Goal: Task Accomplishment & Management: Manage account settings

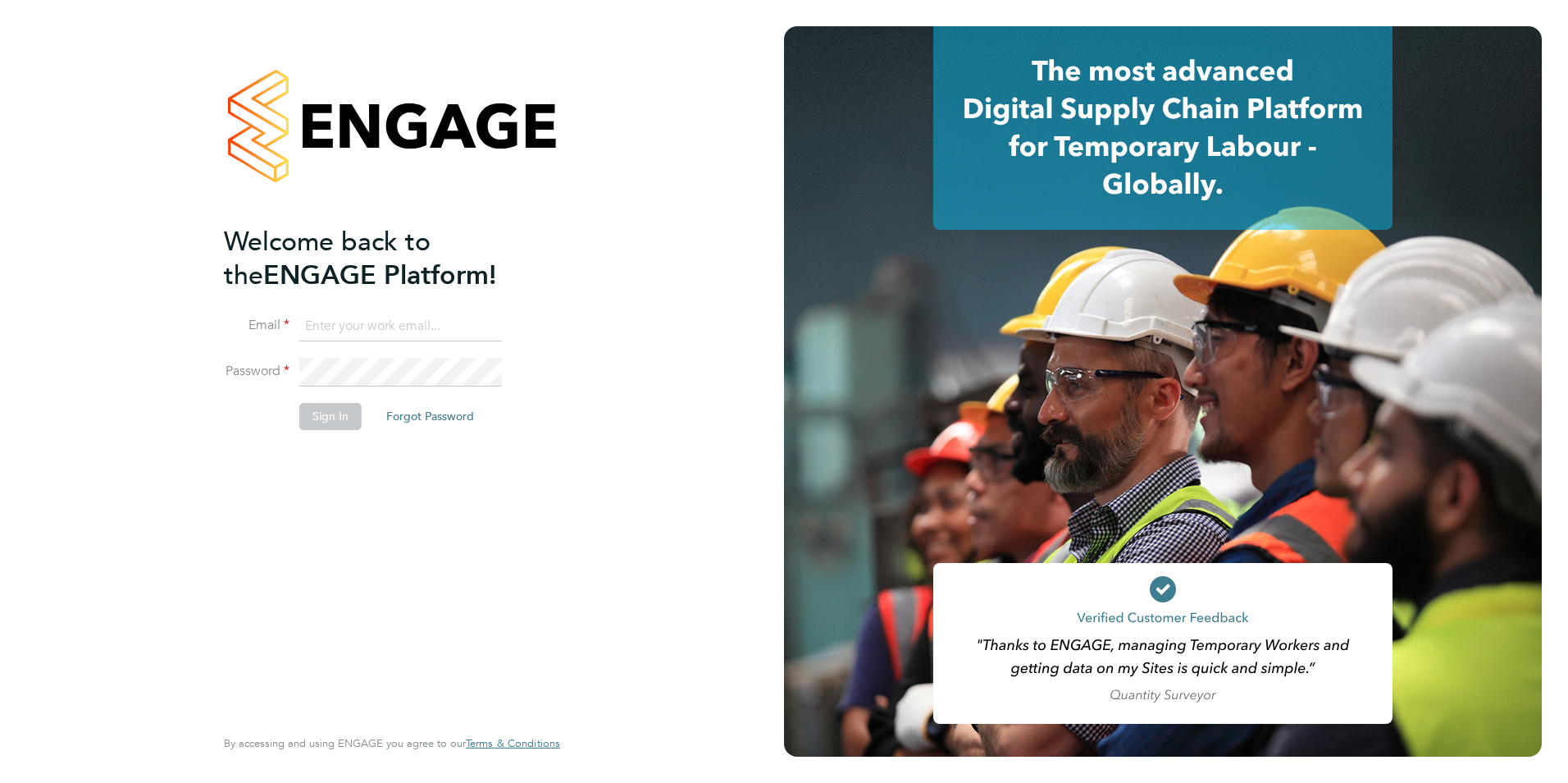
type input "[EMAIL_ADDRESS][DOMAIN_NAME]"
click at [329, 419] on button "Sign In" at bounding box center [330, 416] width 62 height 26
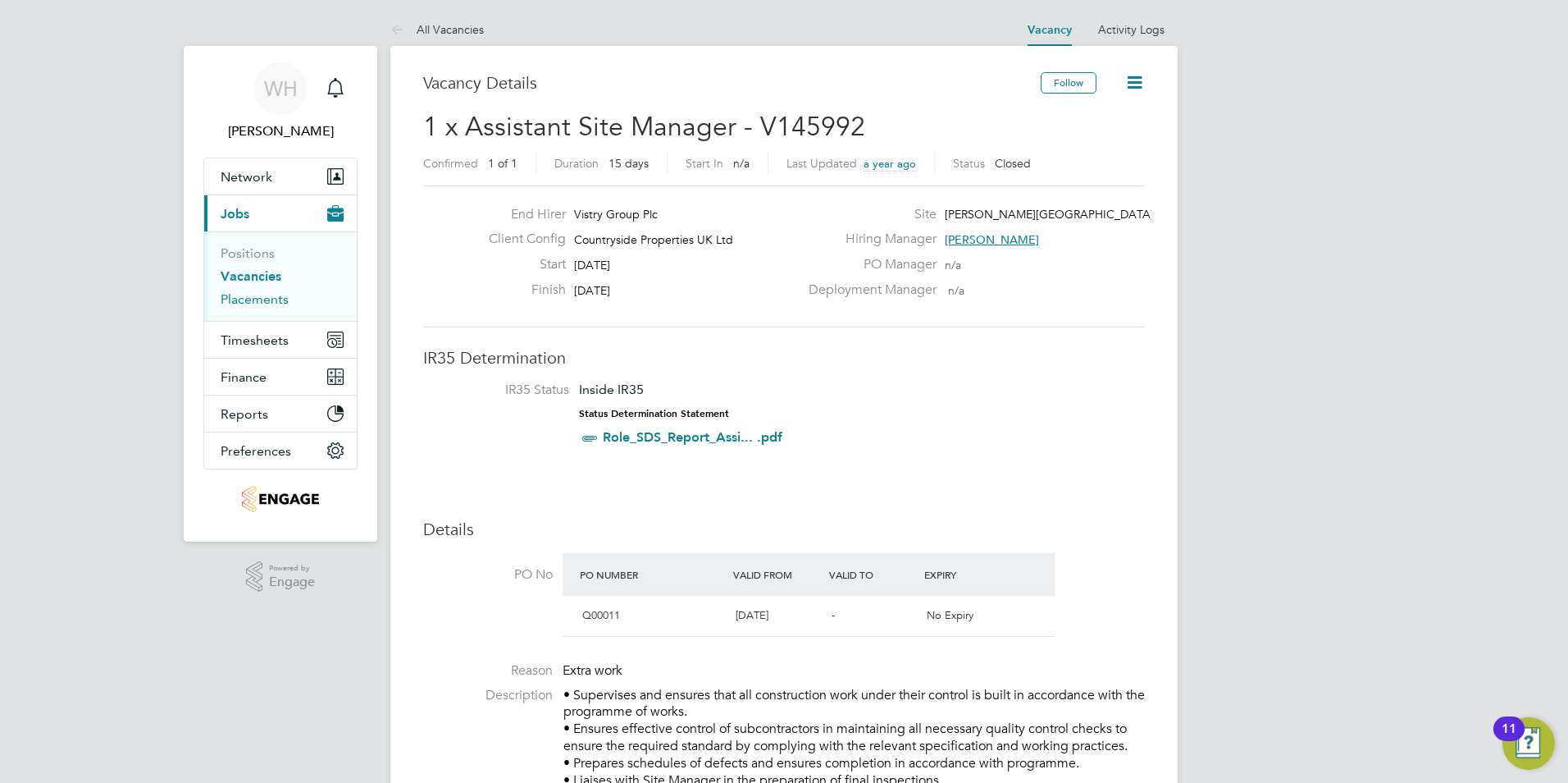
click at [258, 299] on link "Placements" at bounding box center [254, 298] width 68 height 16
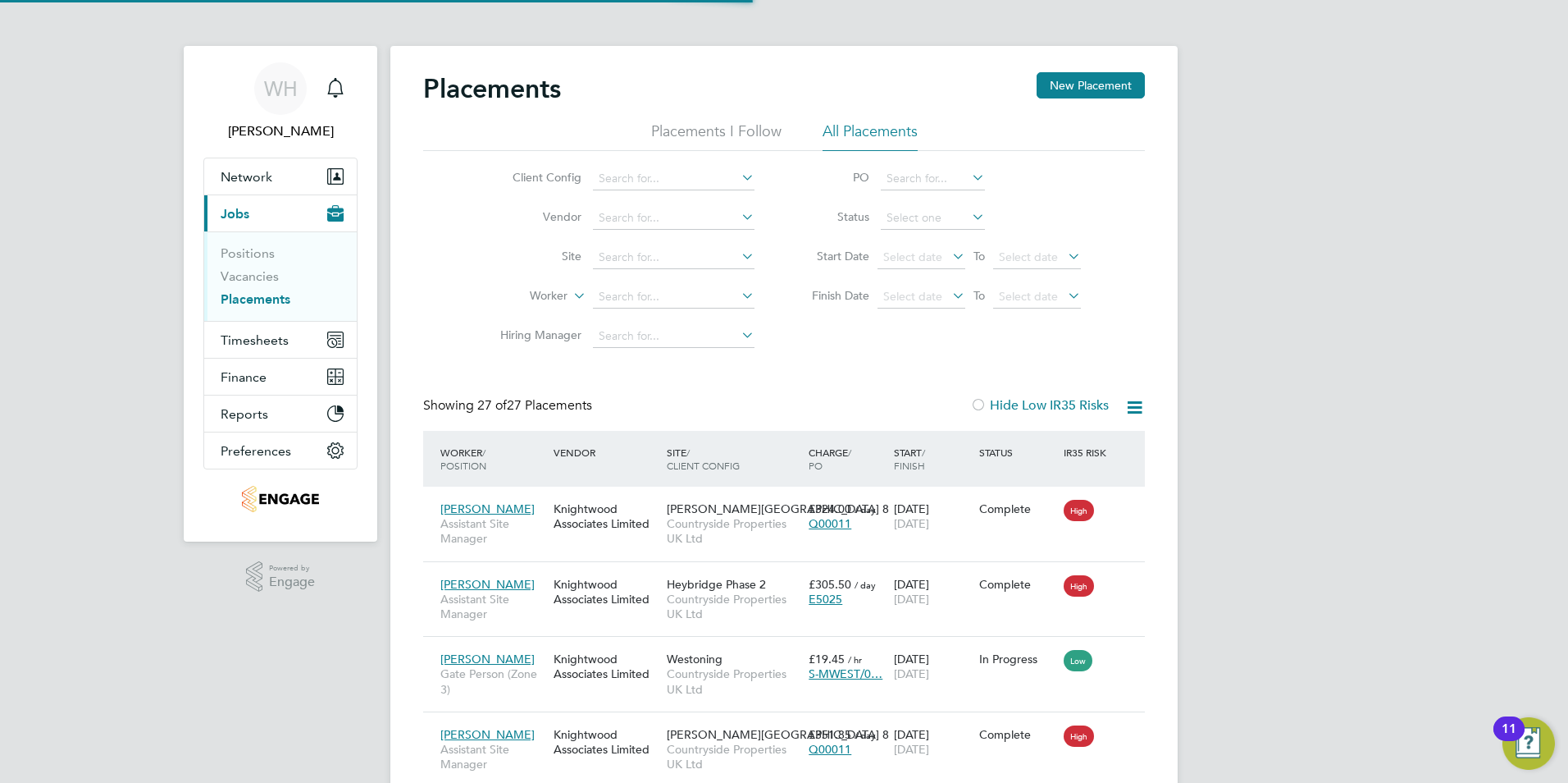
scroll to position [62, 143]
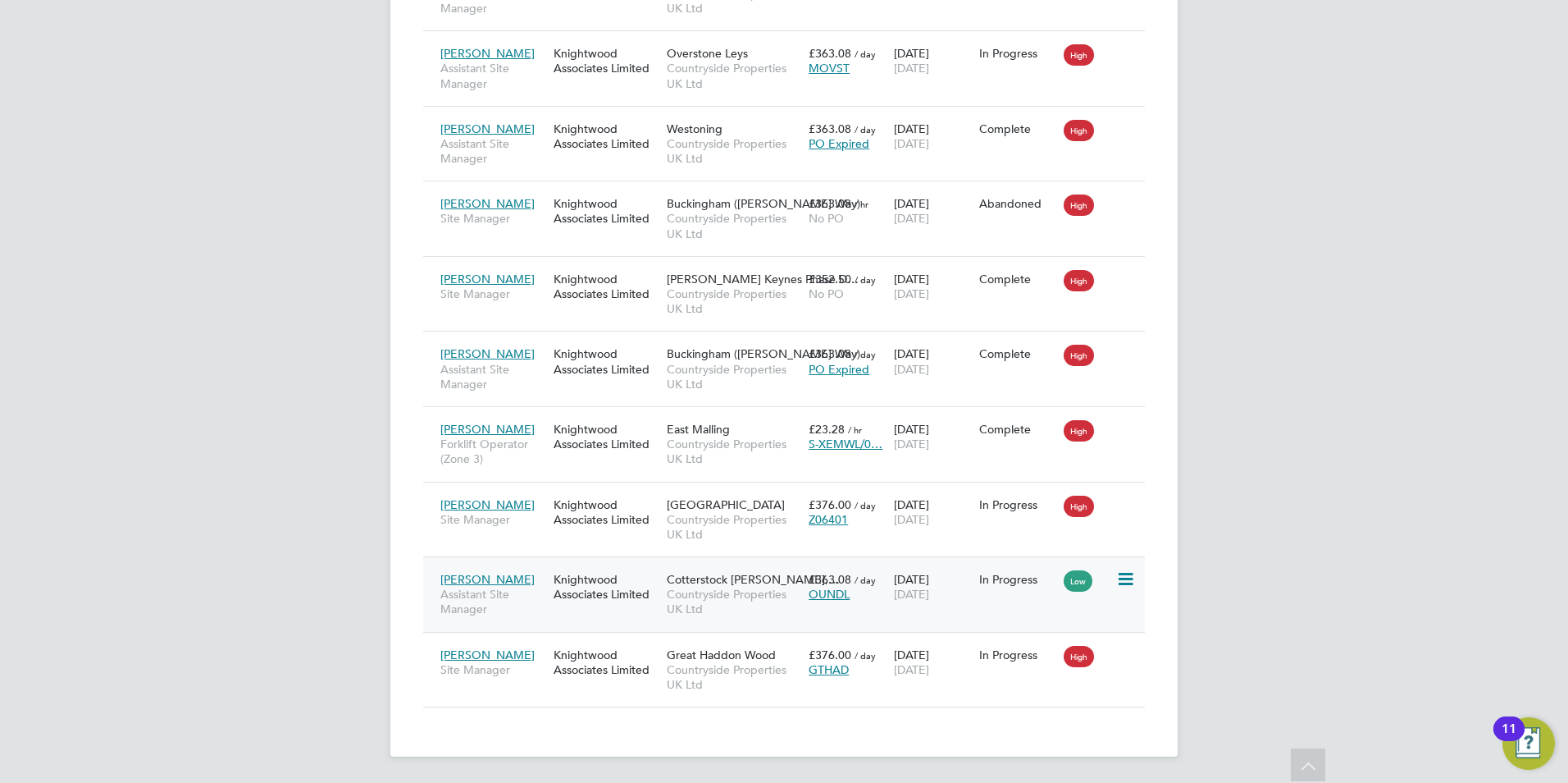
click at [1122, 578] on icon at bounding box center [1125, 579] width 17 height 20
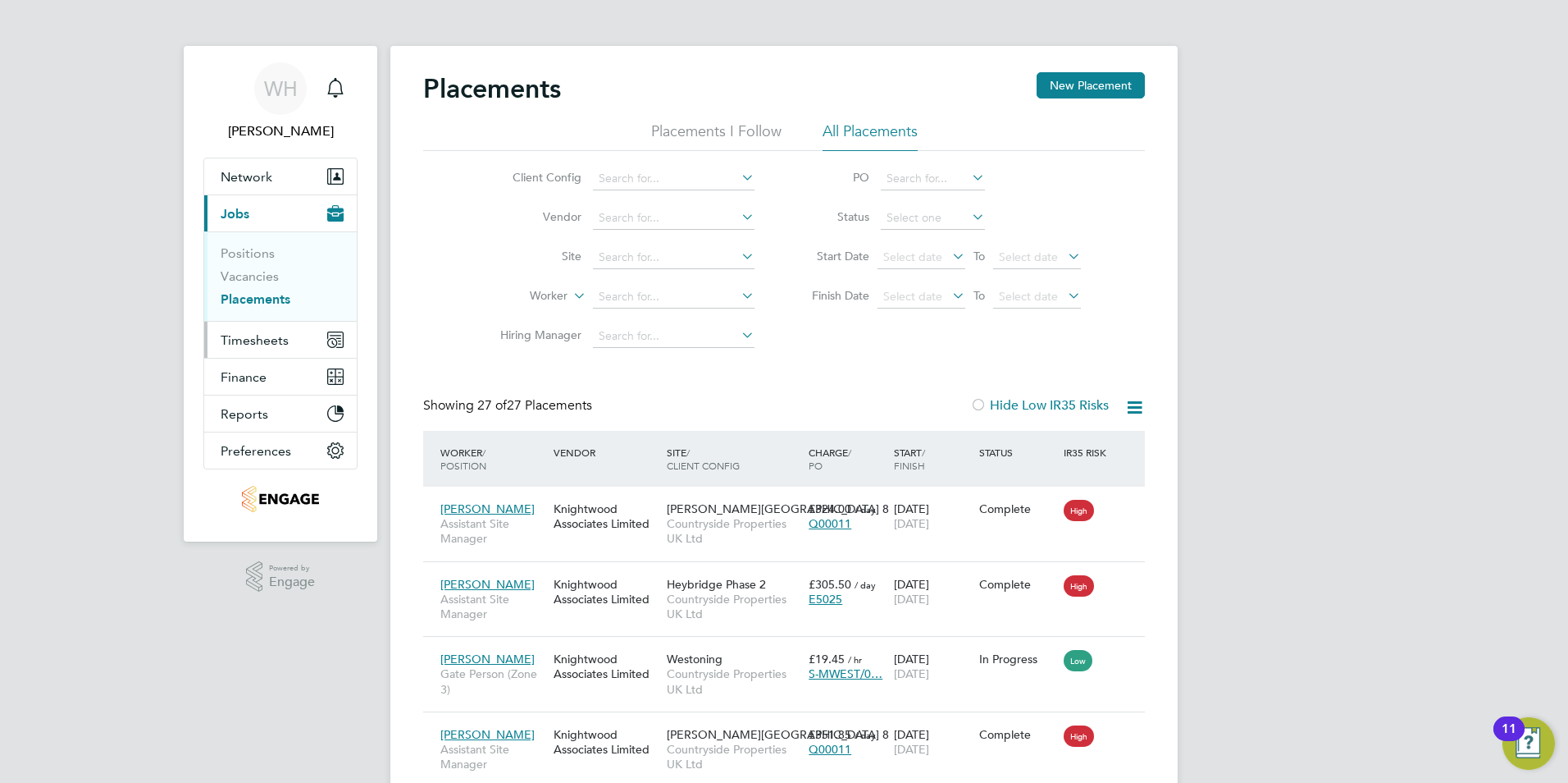
click at [244, 340] on span "Timesheets" at bounding box center [254, 339] width 68 height 16
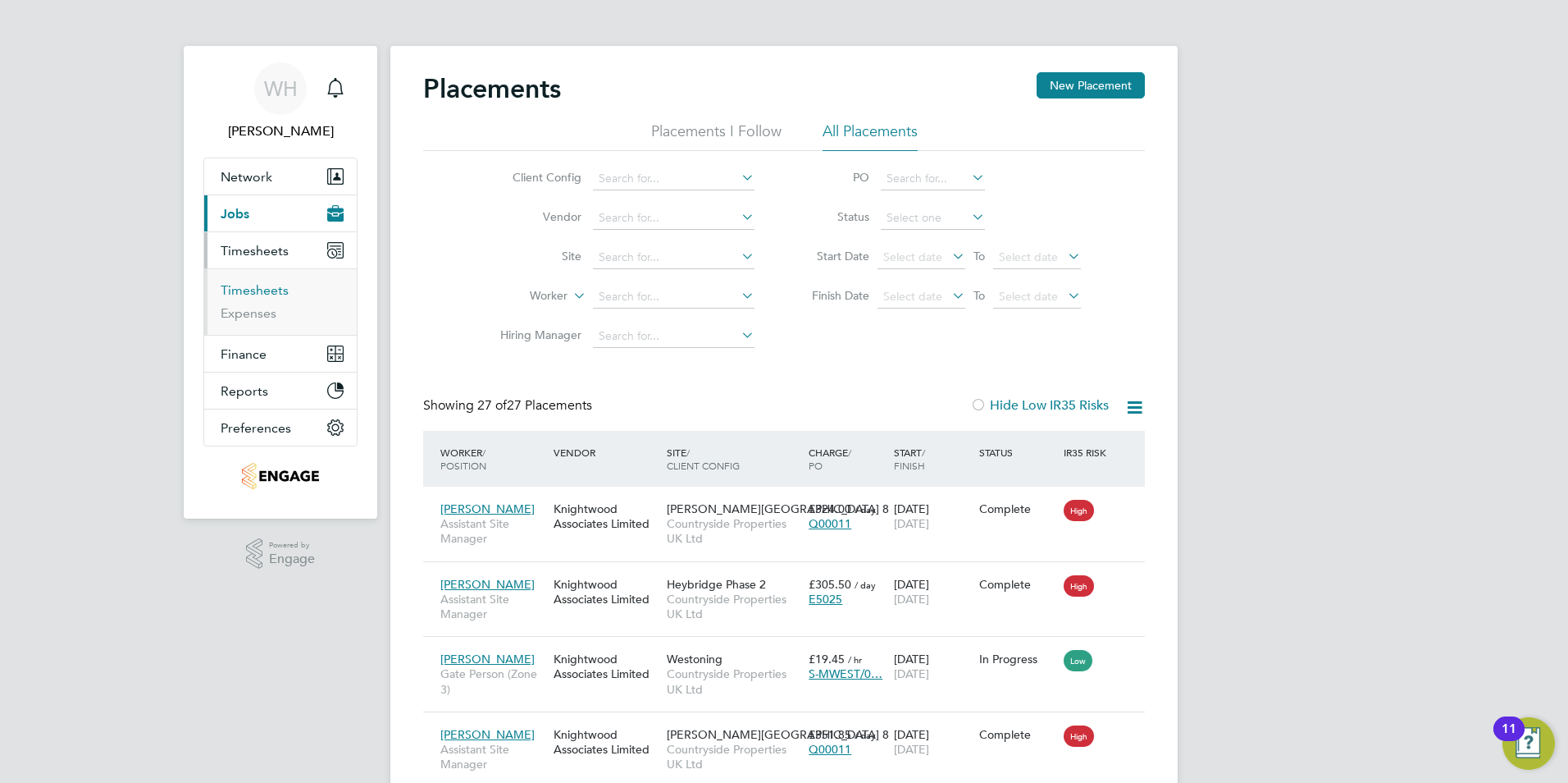
click at [251, 292] on link "Timesheets" at bounding box center [254, 290] width 68 height 16
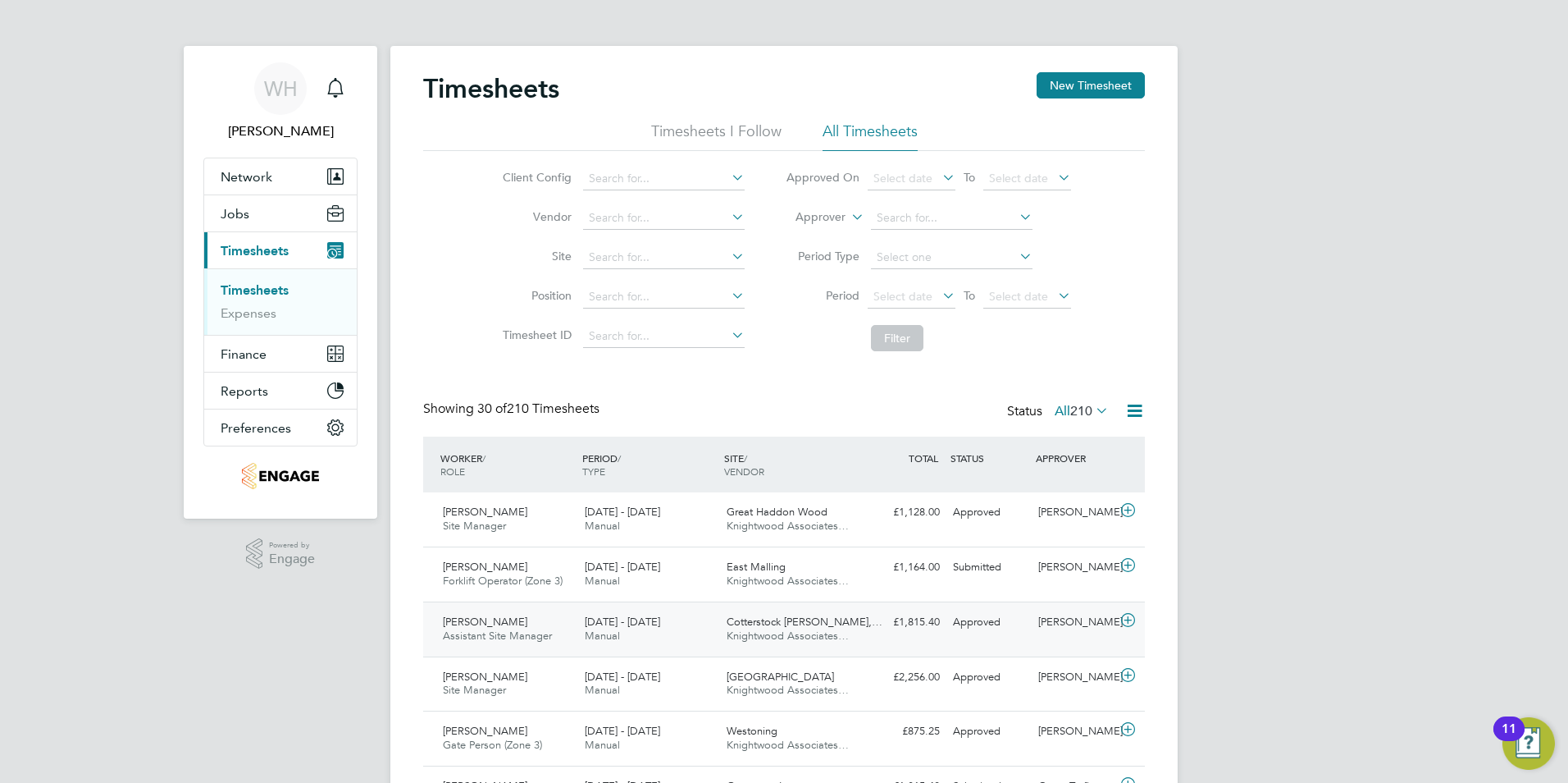
click at [617, 626] on span "22 - 28 Sep 2025" at bounding box center [622, 621] width 75 height 14
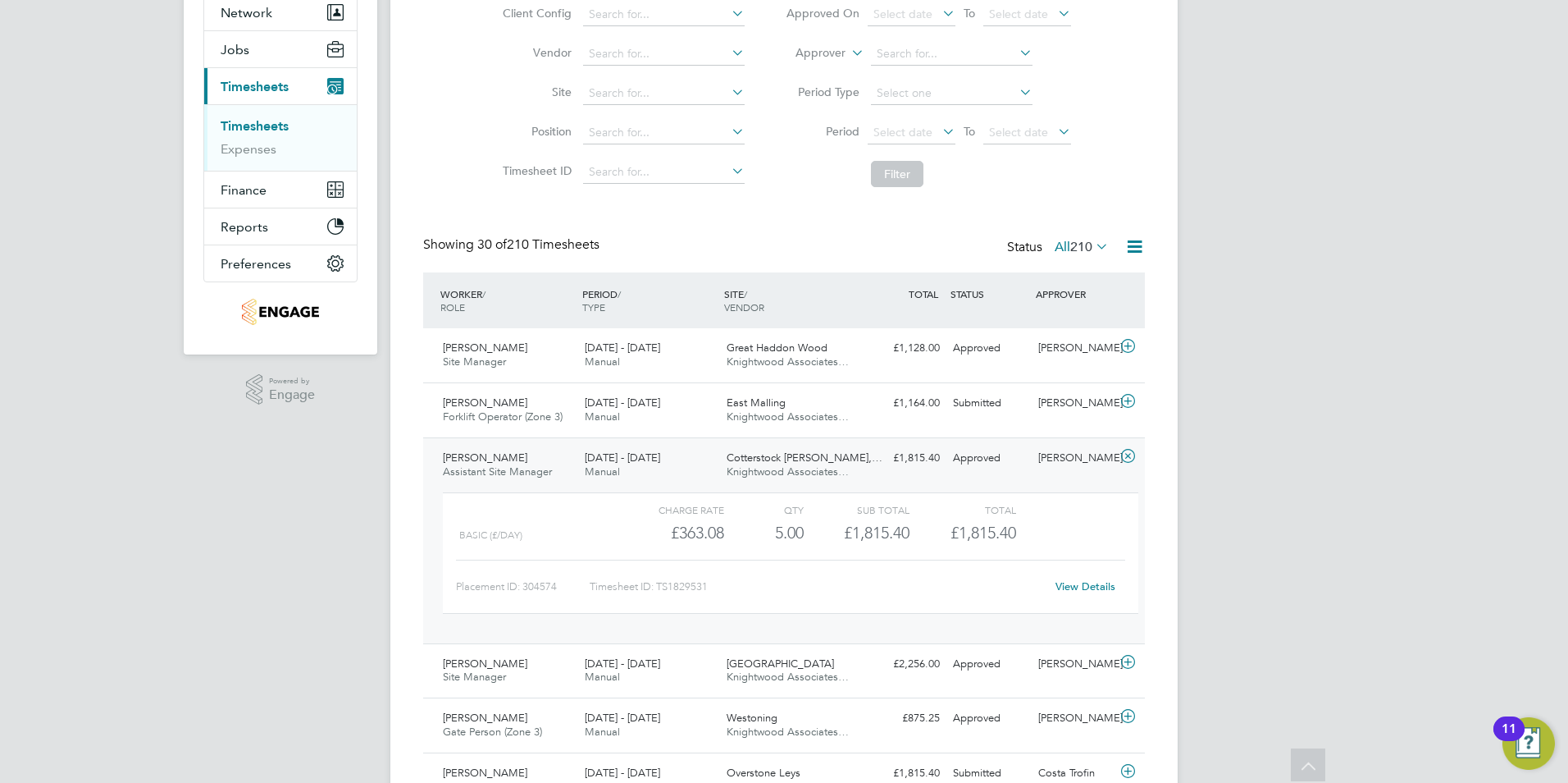
click at [1084, 585] on link "View Details" at bounding box center [1085, 585] width 60 height 14
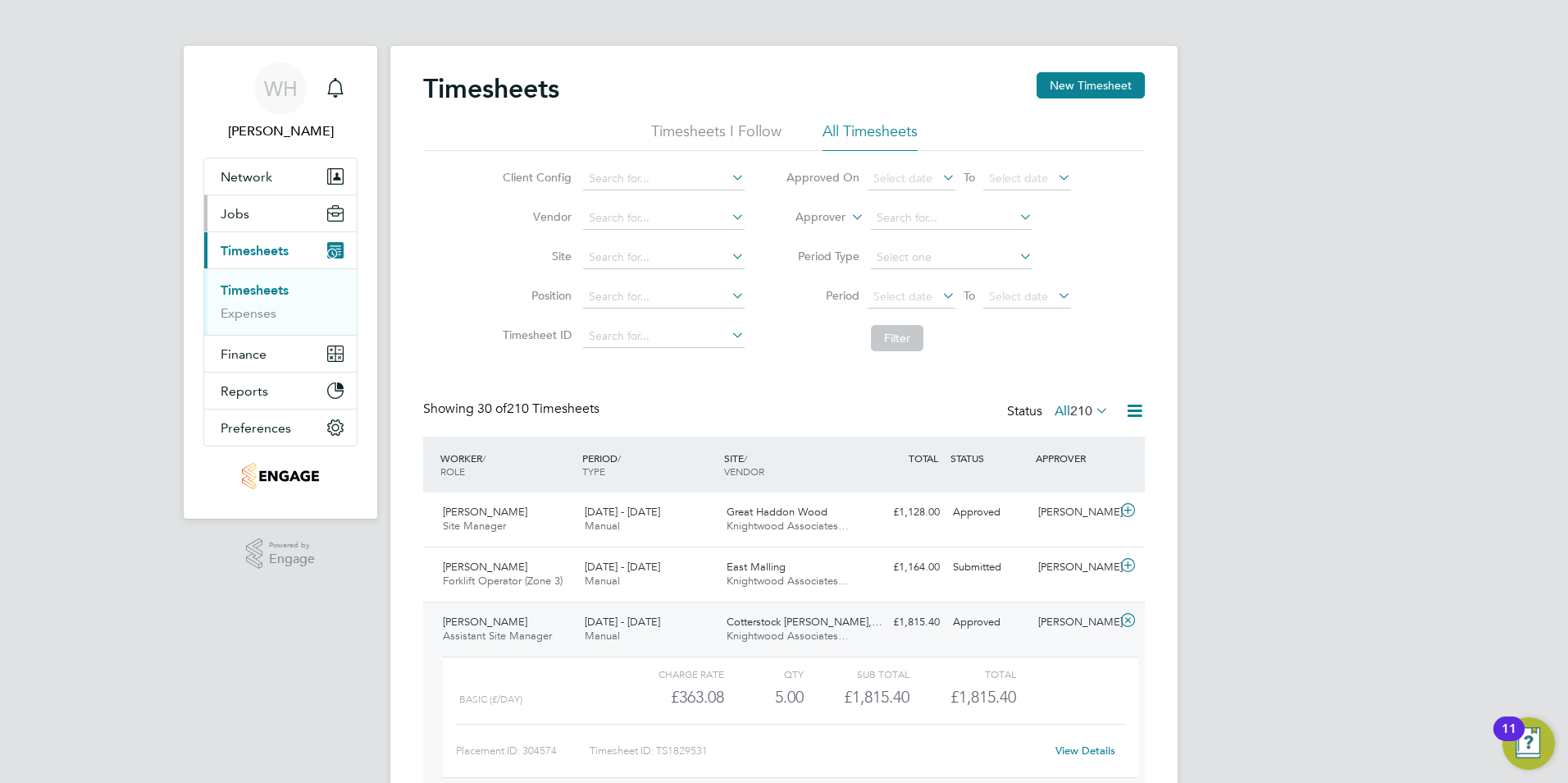
click at [242, 209] on span "Jobs" at bounding box center [235, 213] width 29 height 16
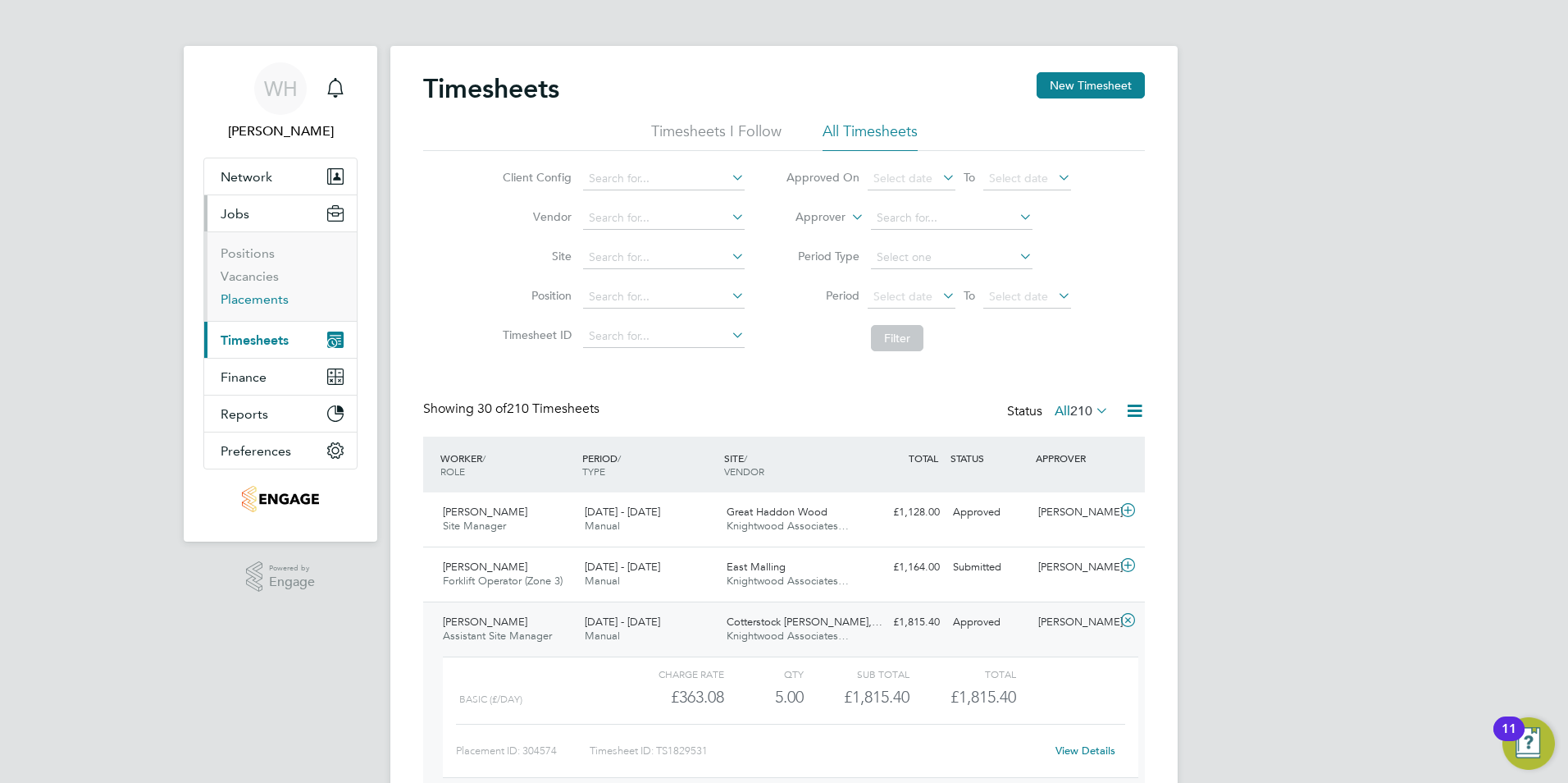
click at [243, 296] on link "Placements" at bounding box center [254, 298] width 68 height 16
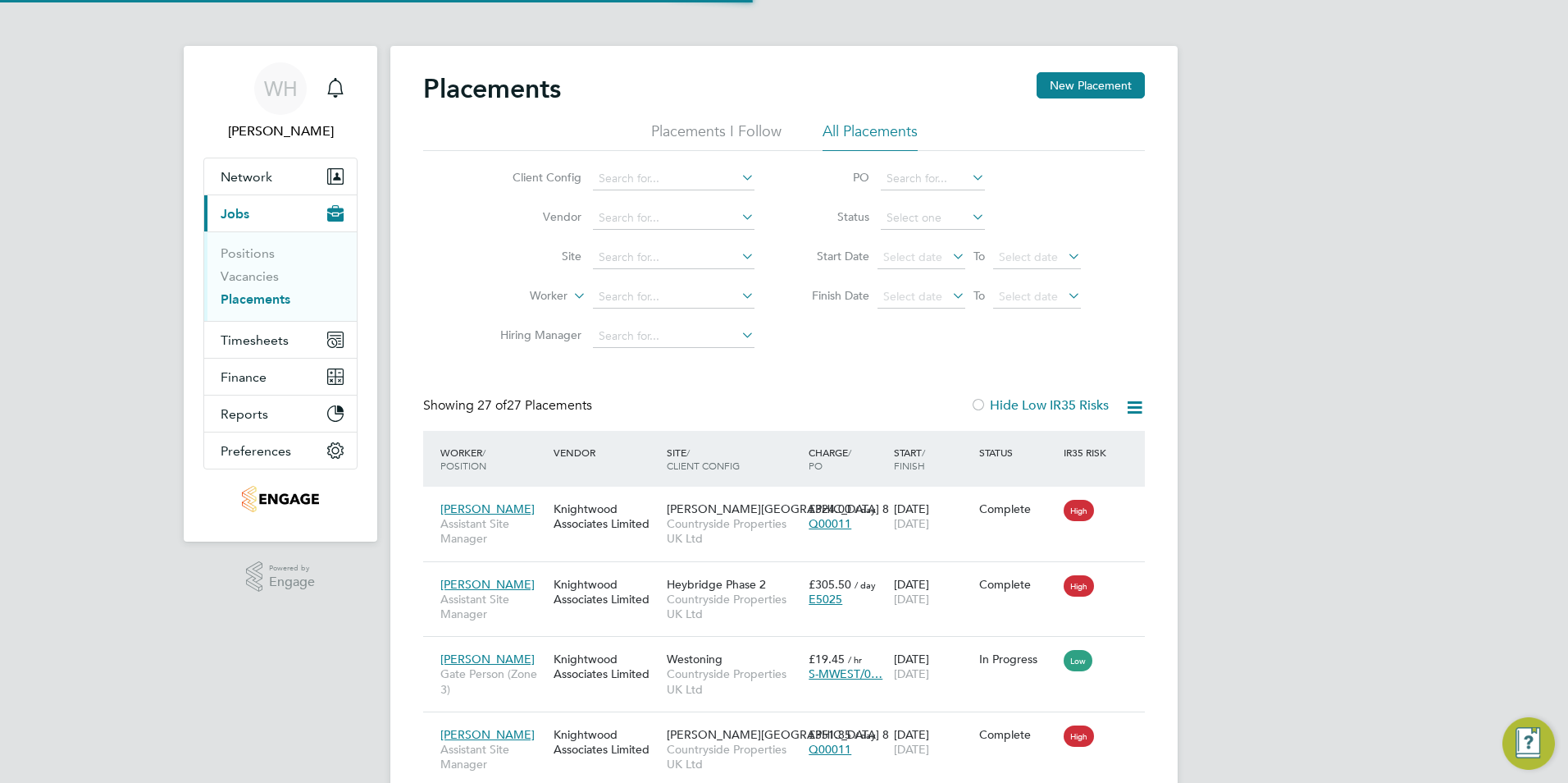
scroll to position [62, 114]
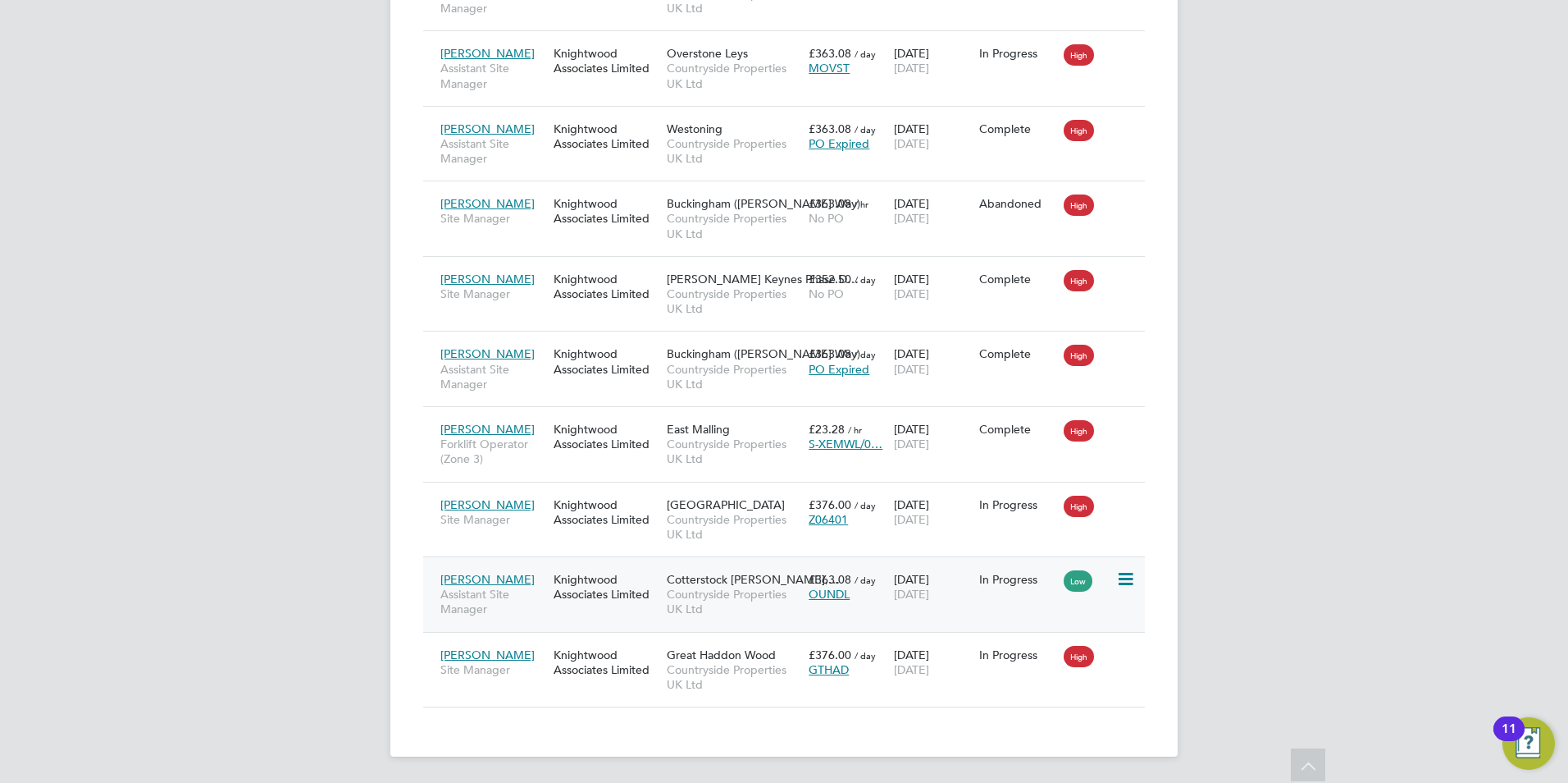
click at [1133, 579] on icon at bounding box center [1125, 579] width 17 height 20
drag, startPoint x: 1252, startPoint y: 593, endPoint x: 933, endPoint y: 575, distance: 319.5
click at [702, 582] on span "Cotterstock Meadows,…" at bounding box center [754, 580] width 173 height 15
click at [716, 652] on span "Great Haddon Wood" at bounding box center [721, 655] width 109 height 15
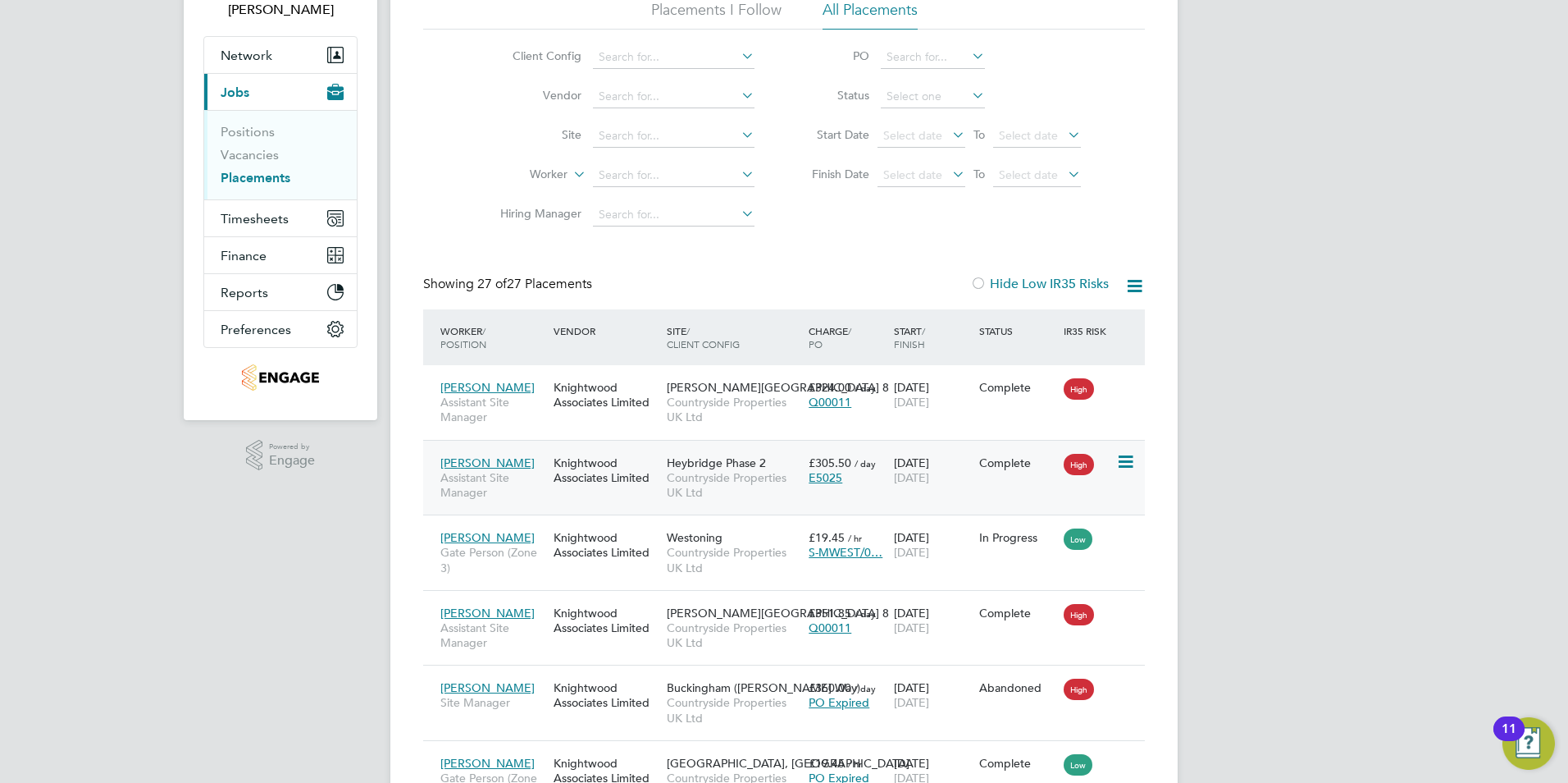
scroll to position [249, 0]
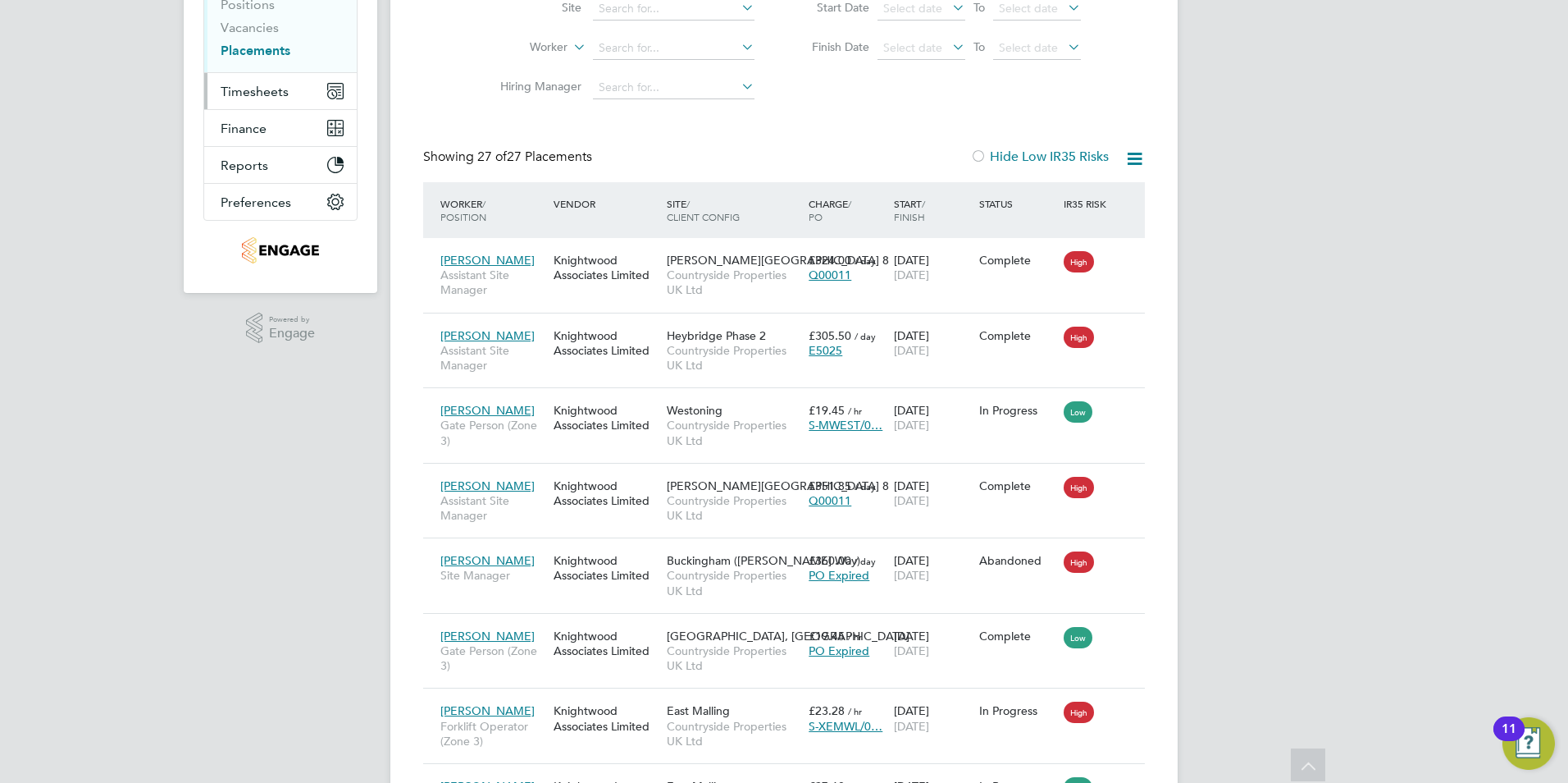
click at [265, 92] on span "Timesheets" at bounding box center [254, 91] width 68 height 16
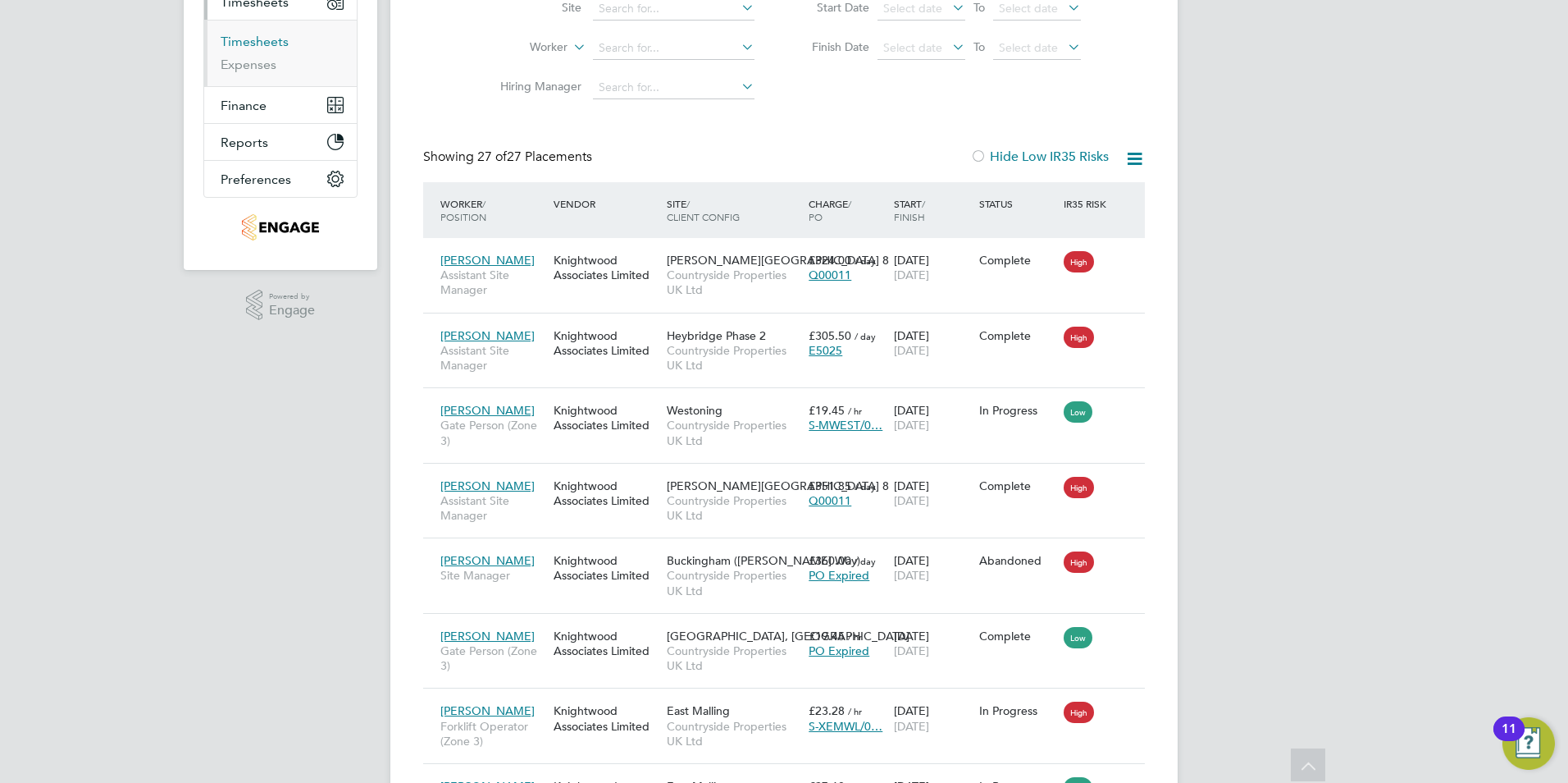
click at [265, 40] on link "Timesheets" at bounding box center [254, 41] width 68 height 16
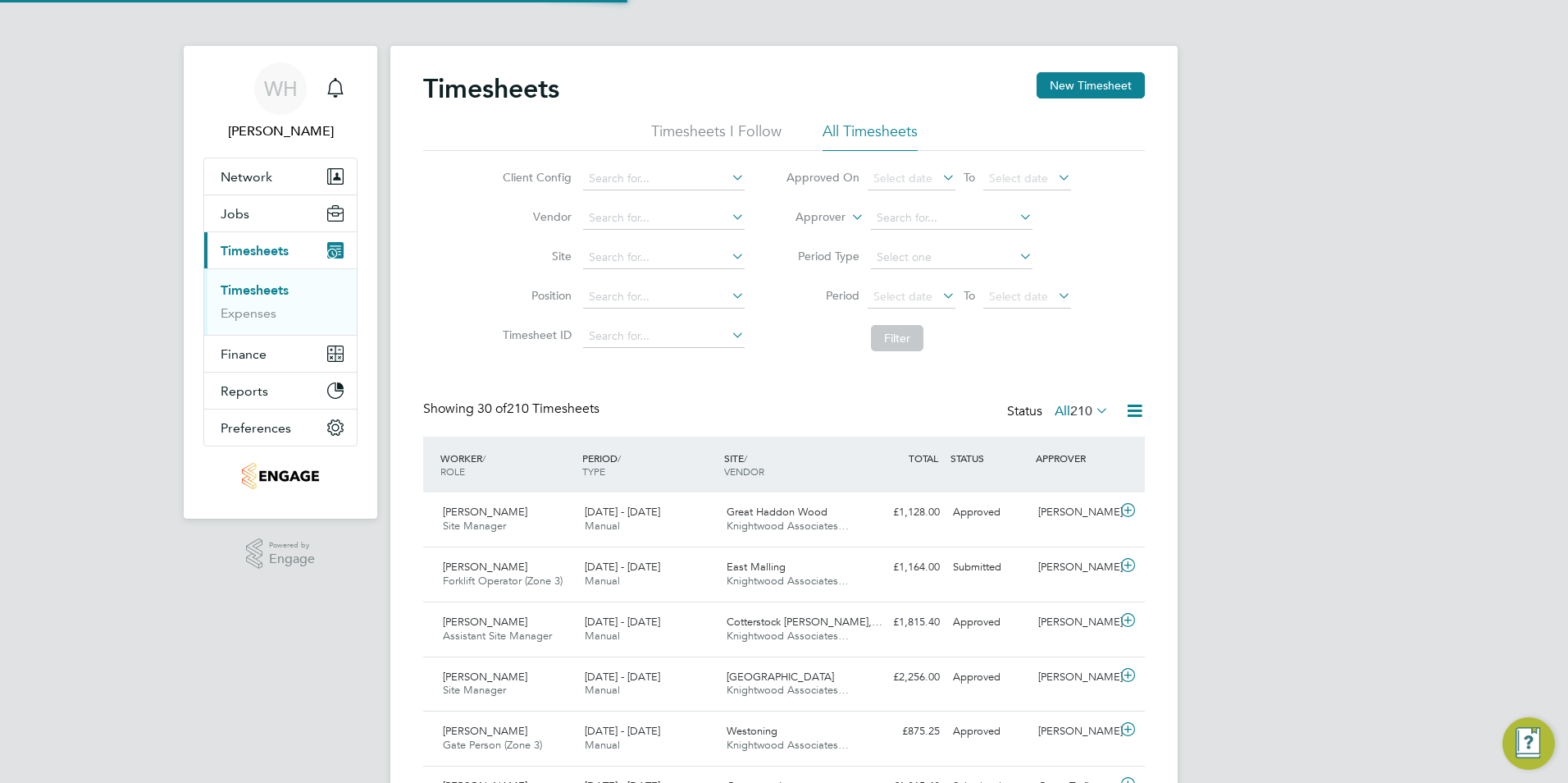
scroll to position [8, 8]
click at [595, 515] on span "22 - 28 Sep 2025" at bounding box center [622, 511] width 75 height 14
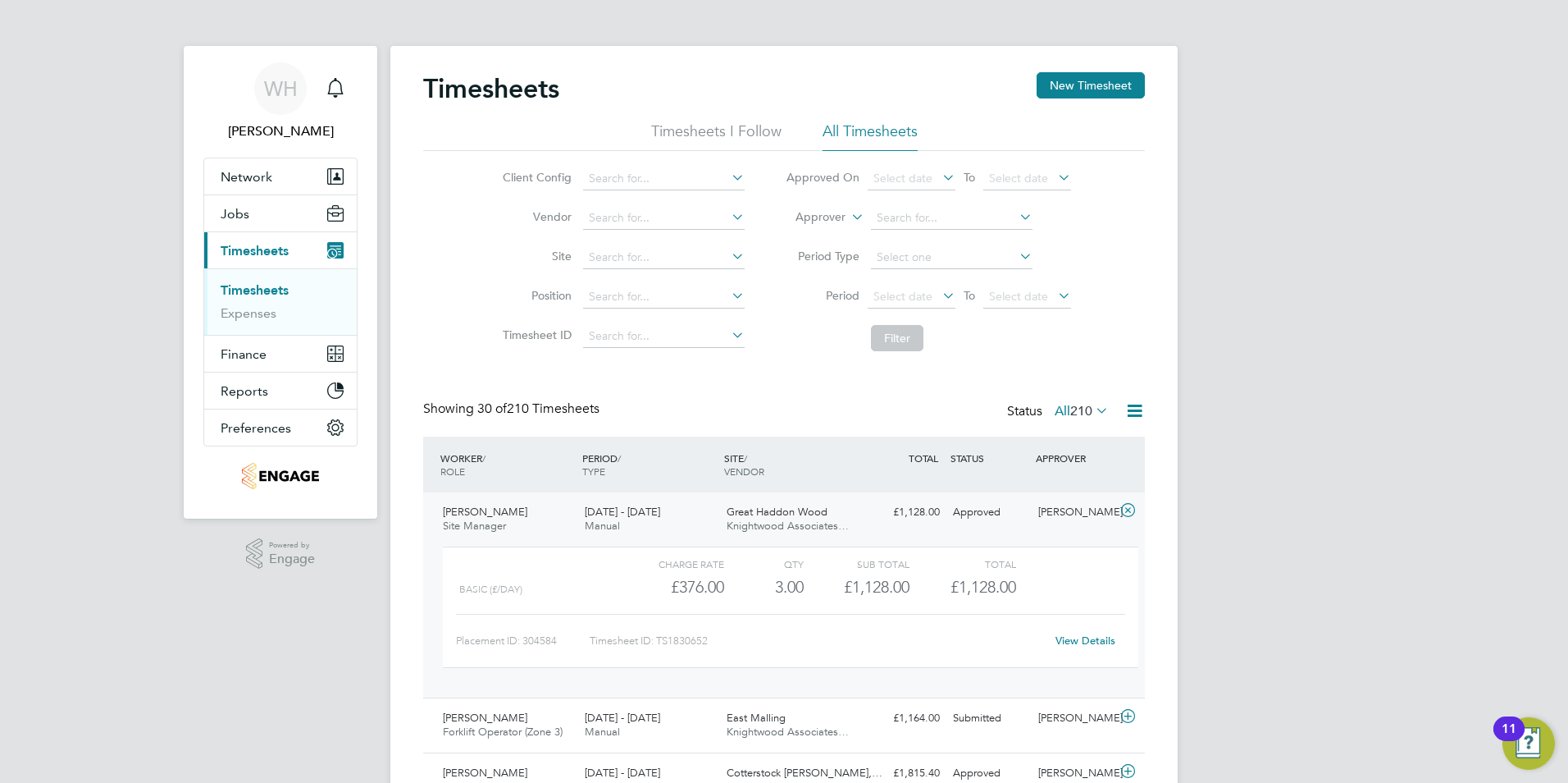
click at [1124, 507] on icon at bounding box center [1128, 510] width 20 height 13
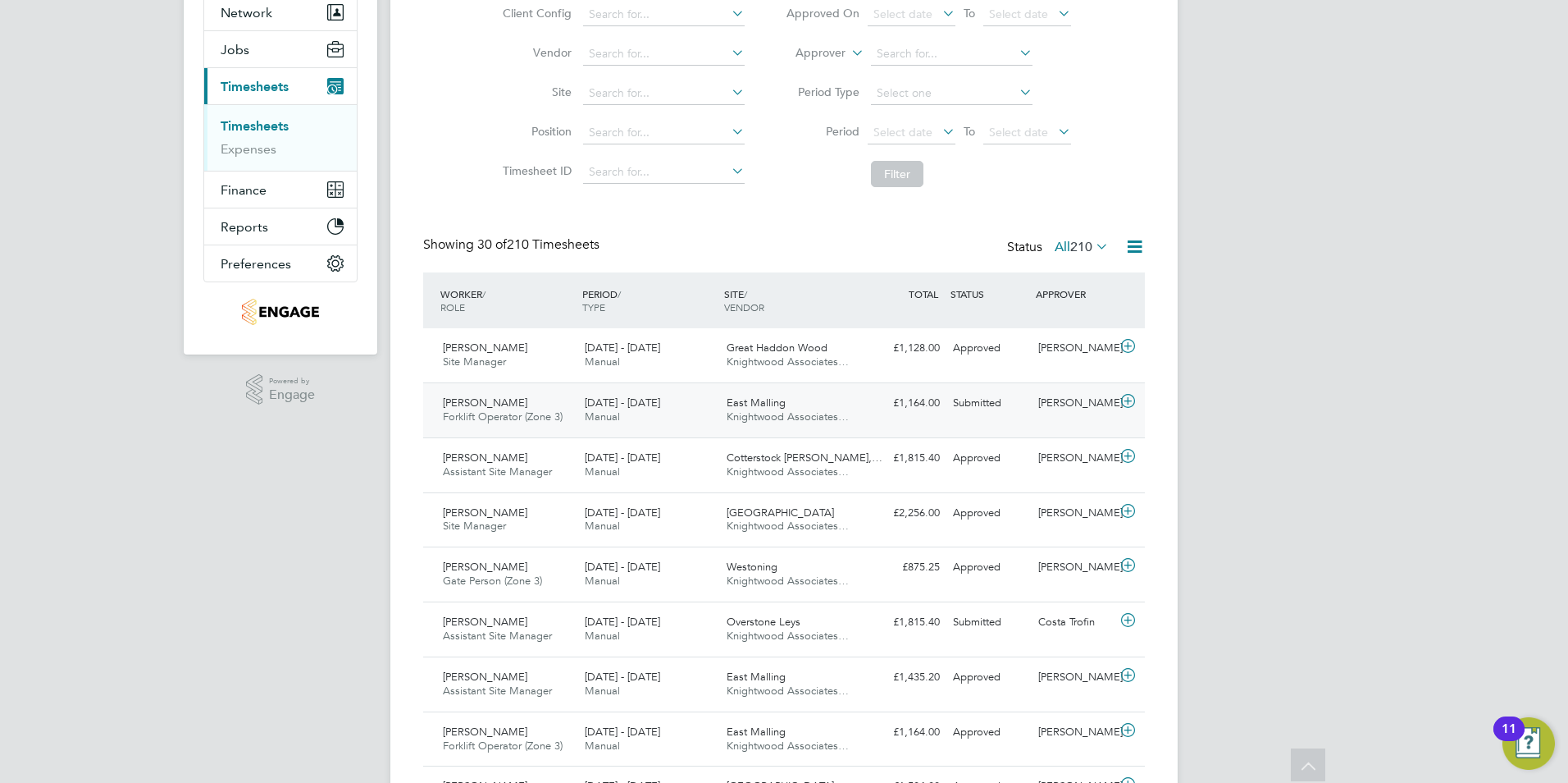
click at [622, 401] on span "22 - 28 Sep 2025" at bounding box center [622, 402] width 75 height 14
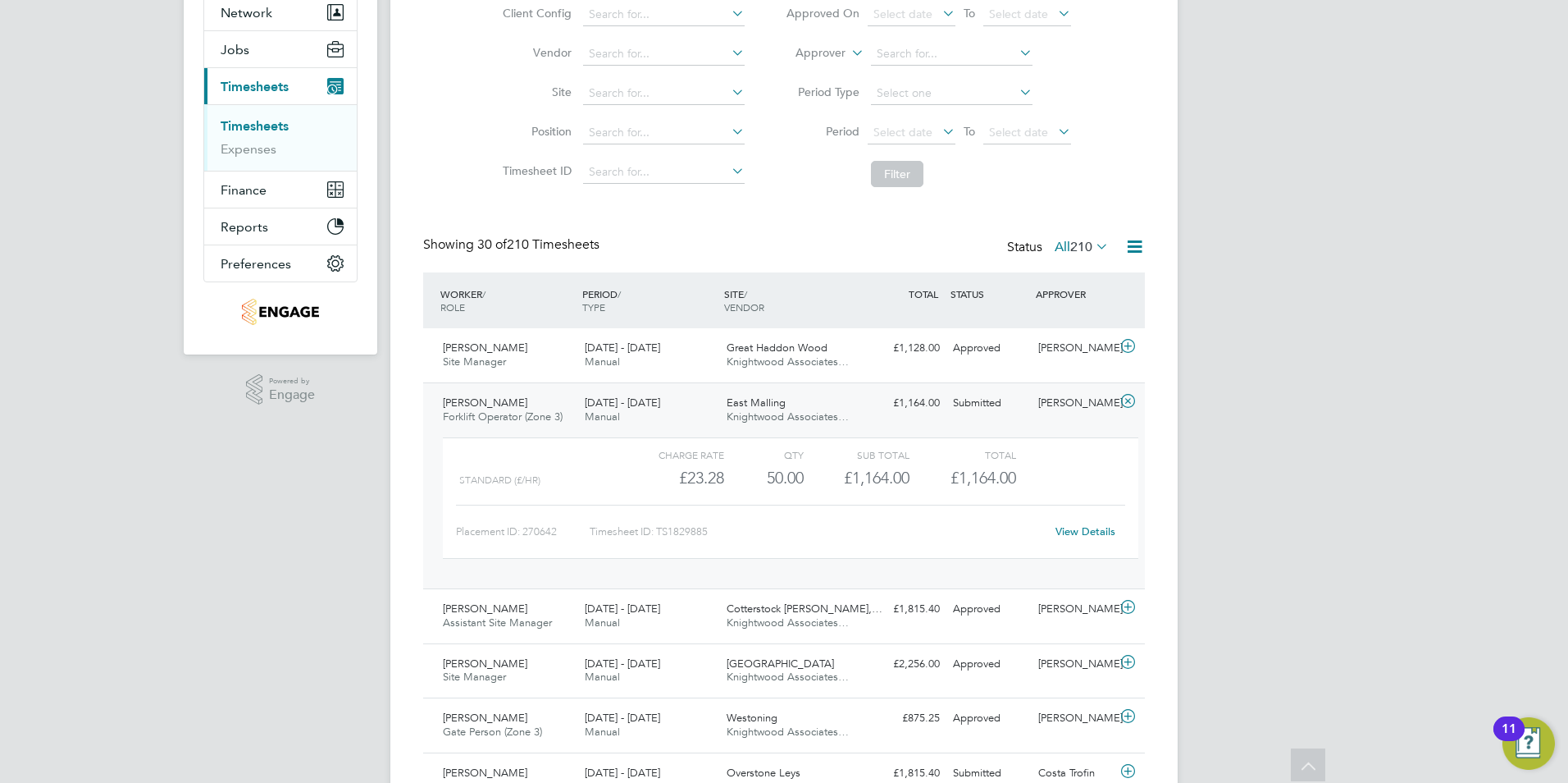
click at [621, 401] on span "22 - 28 Sep 2025" at bounding box center [622, 402] width 75 height 14
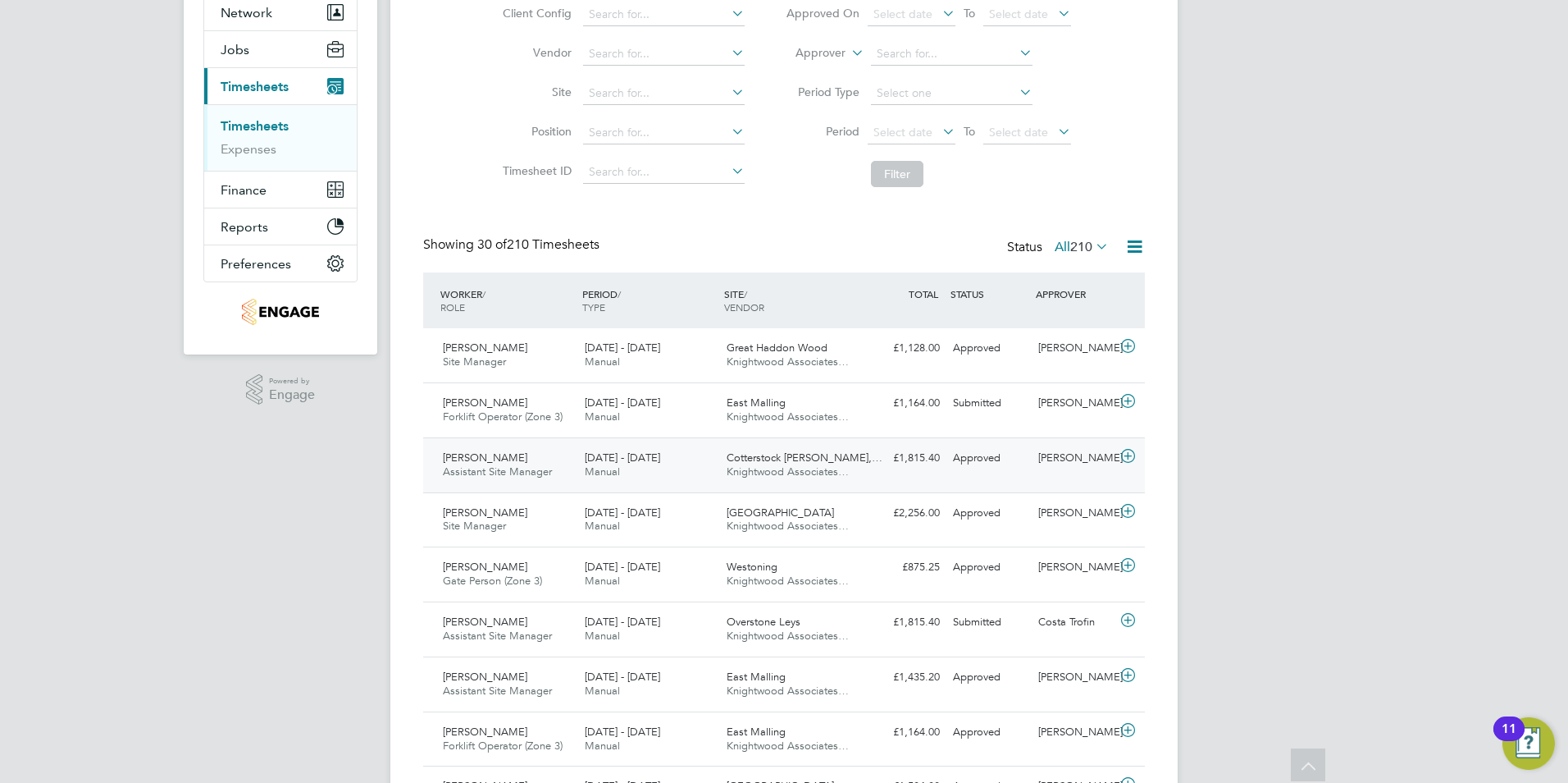
click at [611, 460] on span "22 - 28 Sep 2025" at bounding box center [622, 457] width 75 height 14
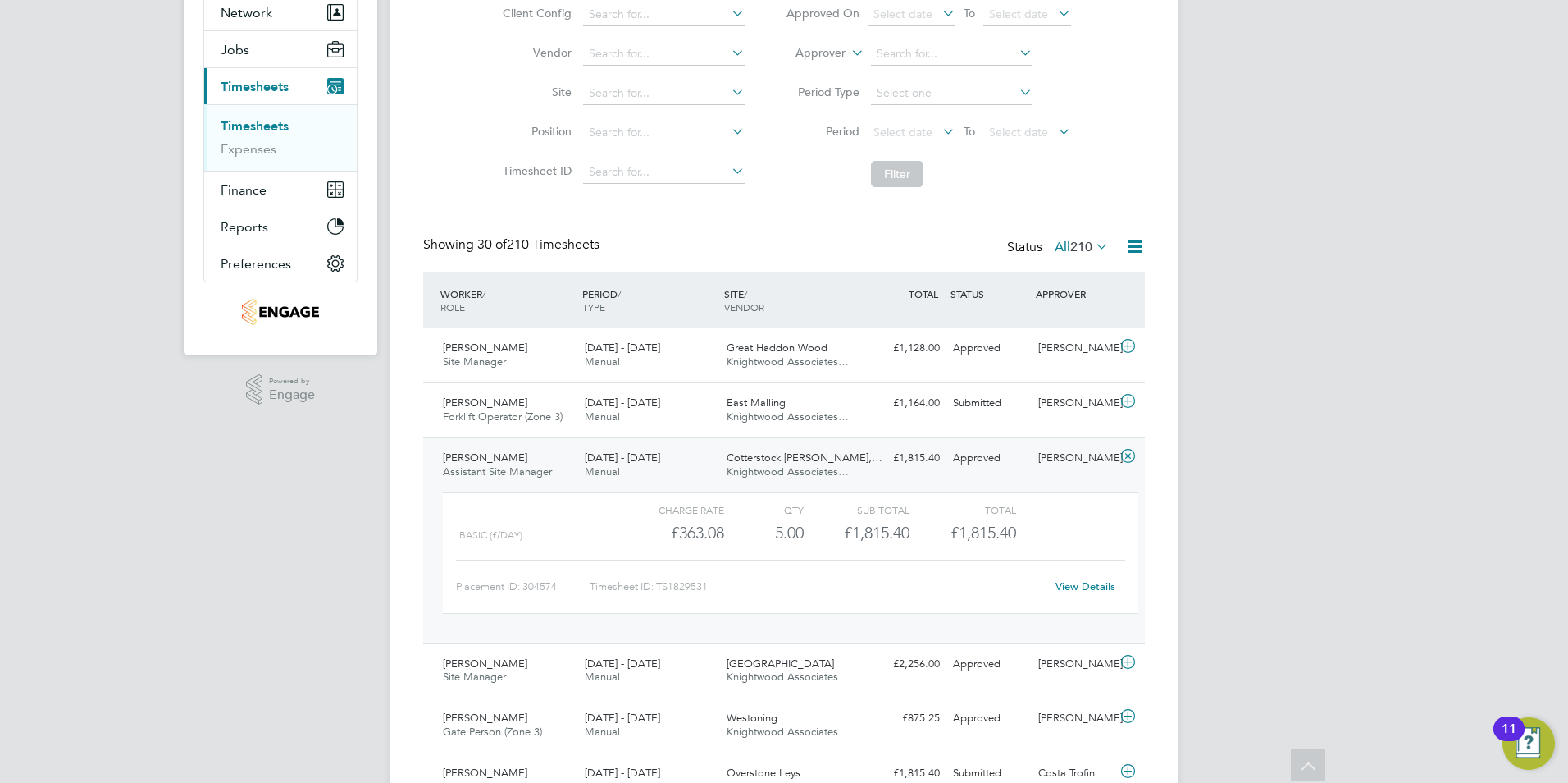
click at [613, 460] on span "22 - 28 Sep 2025" at bounding box center [622, 457] width 75 height 14
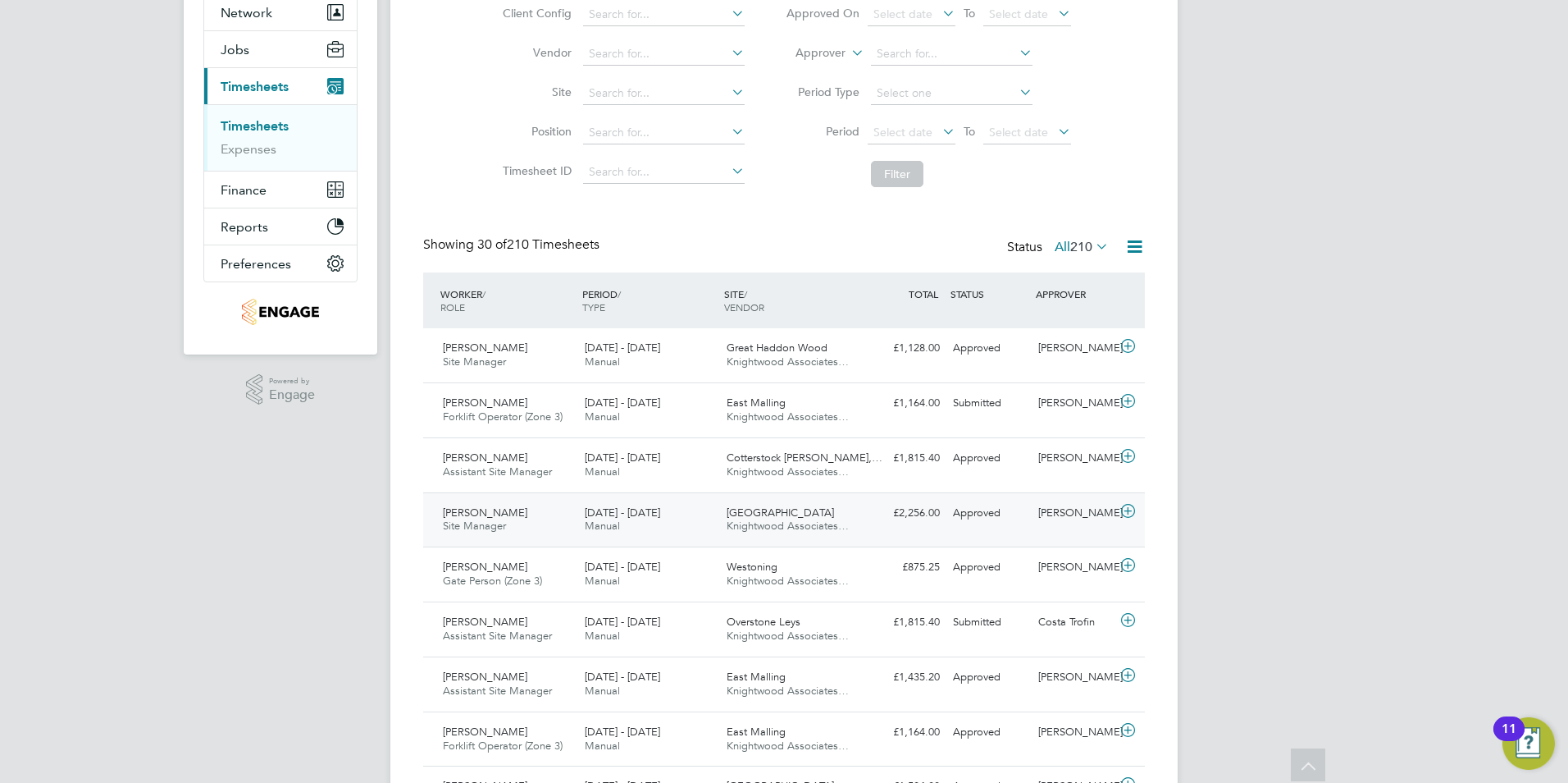
click at [620, 518] on span "22 - 28 Sep 2025" at bounding box center [622, 512] width 75 height 14
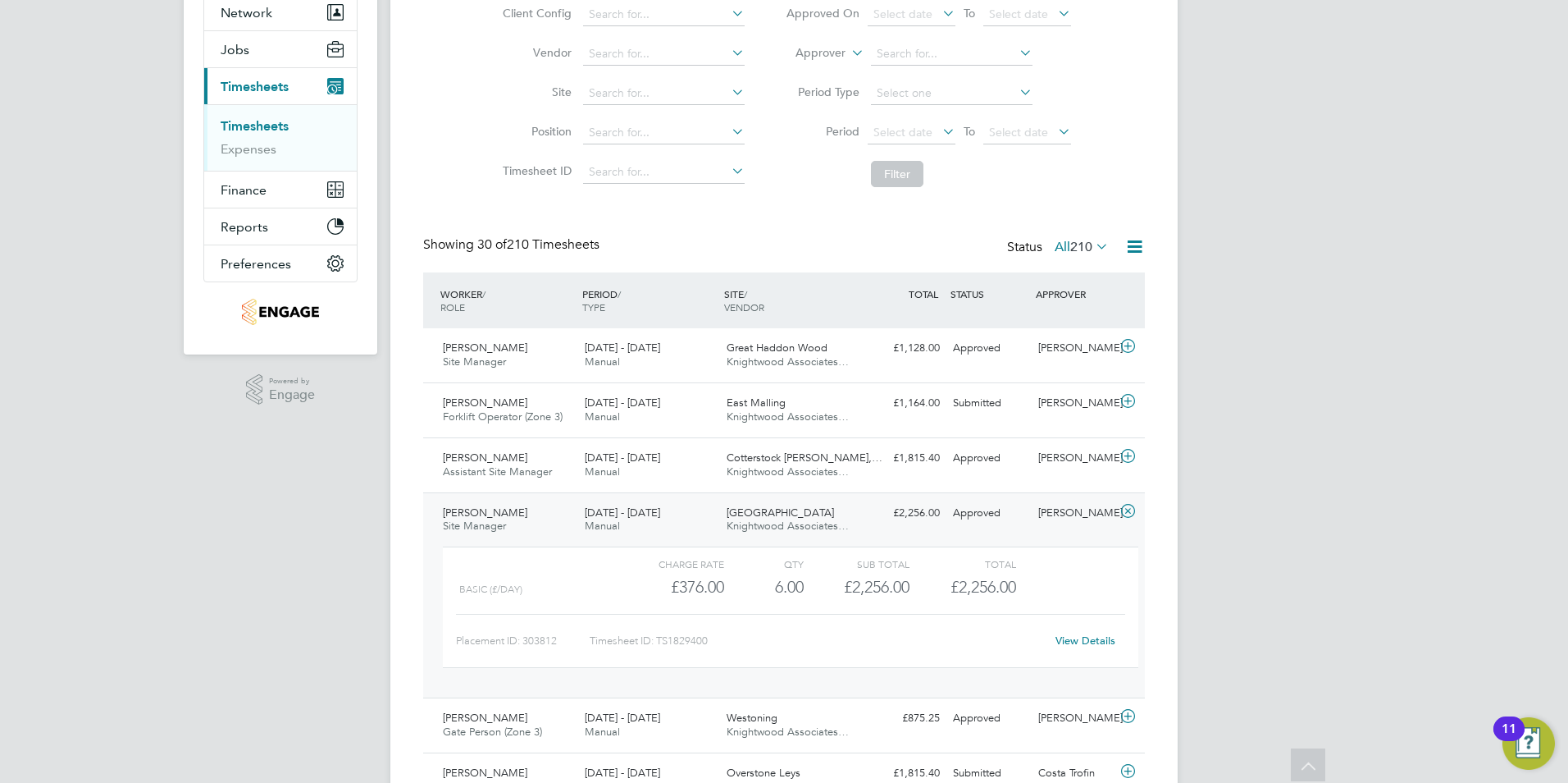
click at [617, 517] on span "22 - 28 Sep 2025" at bounding box center [622, 512] width 75 height 14
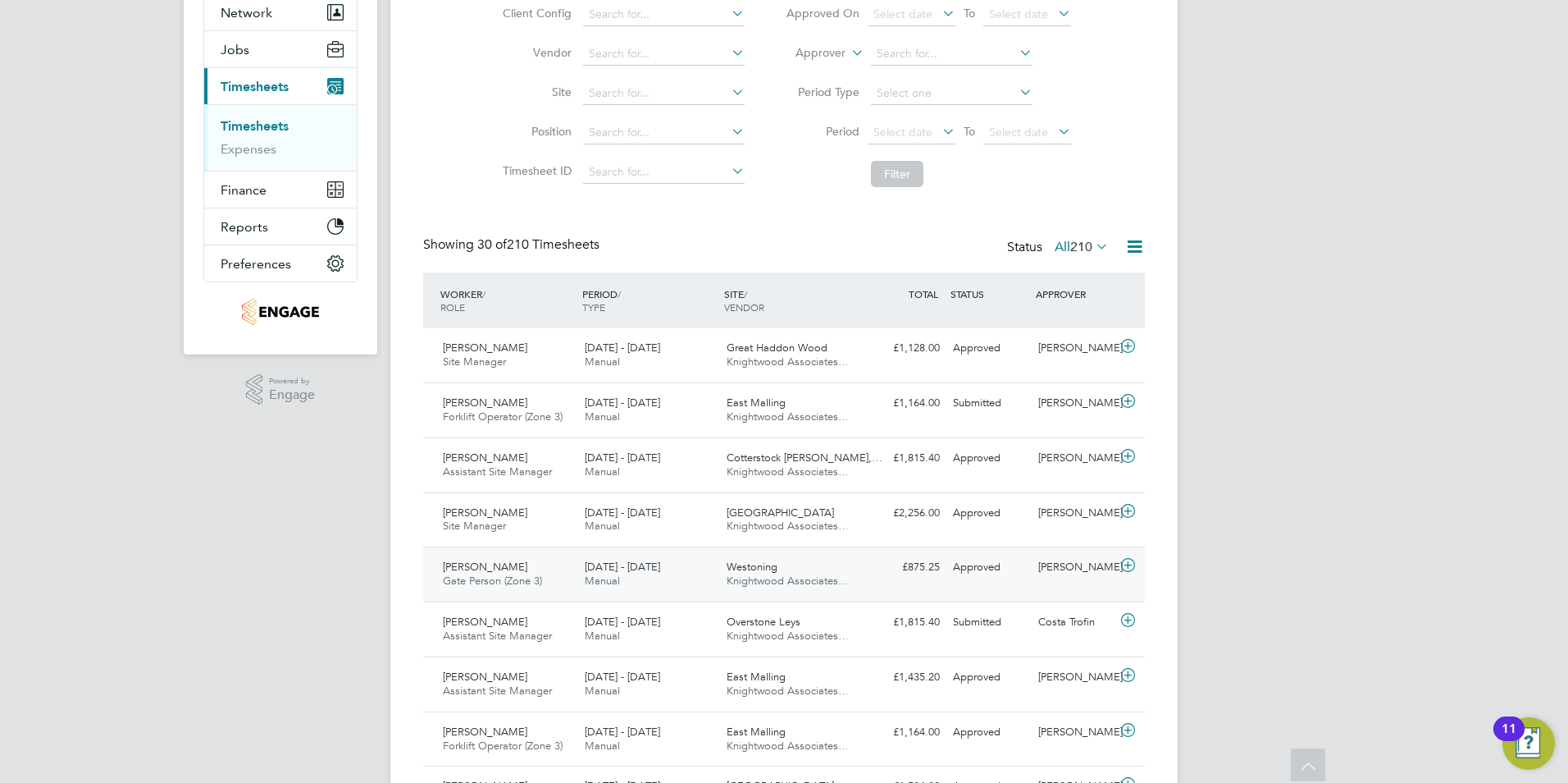
click at [617, 569] on span "22 - 28 Sep 2025" at bounding box center [622, 566] width 75 height 14
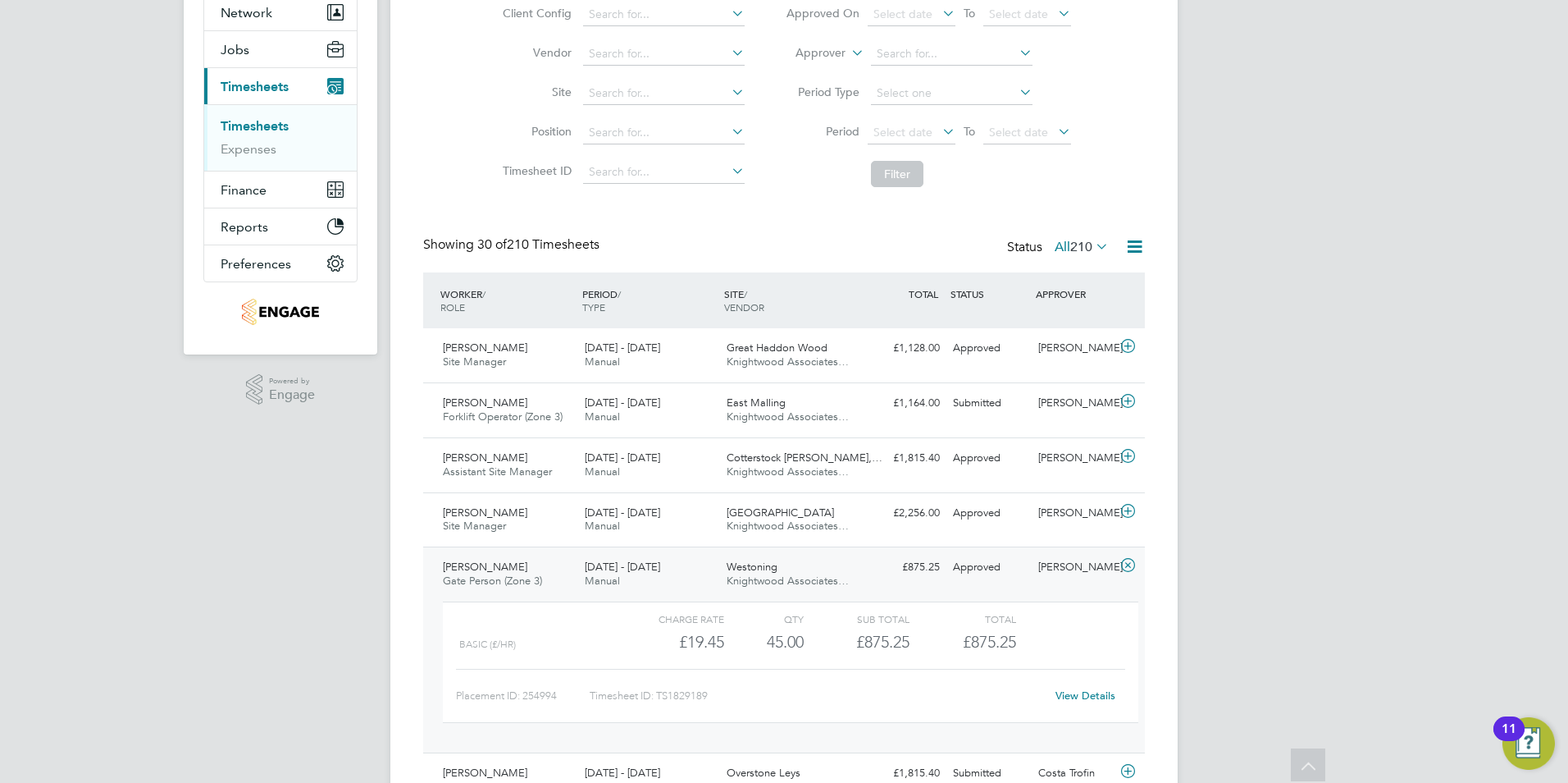
click at [617, 570] on span "22 - 28 Sep 2025" at bounding box center [622, 566] width 75 height 14
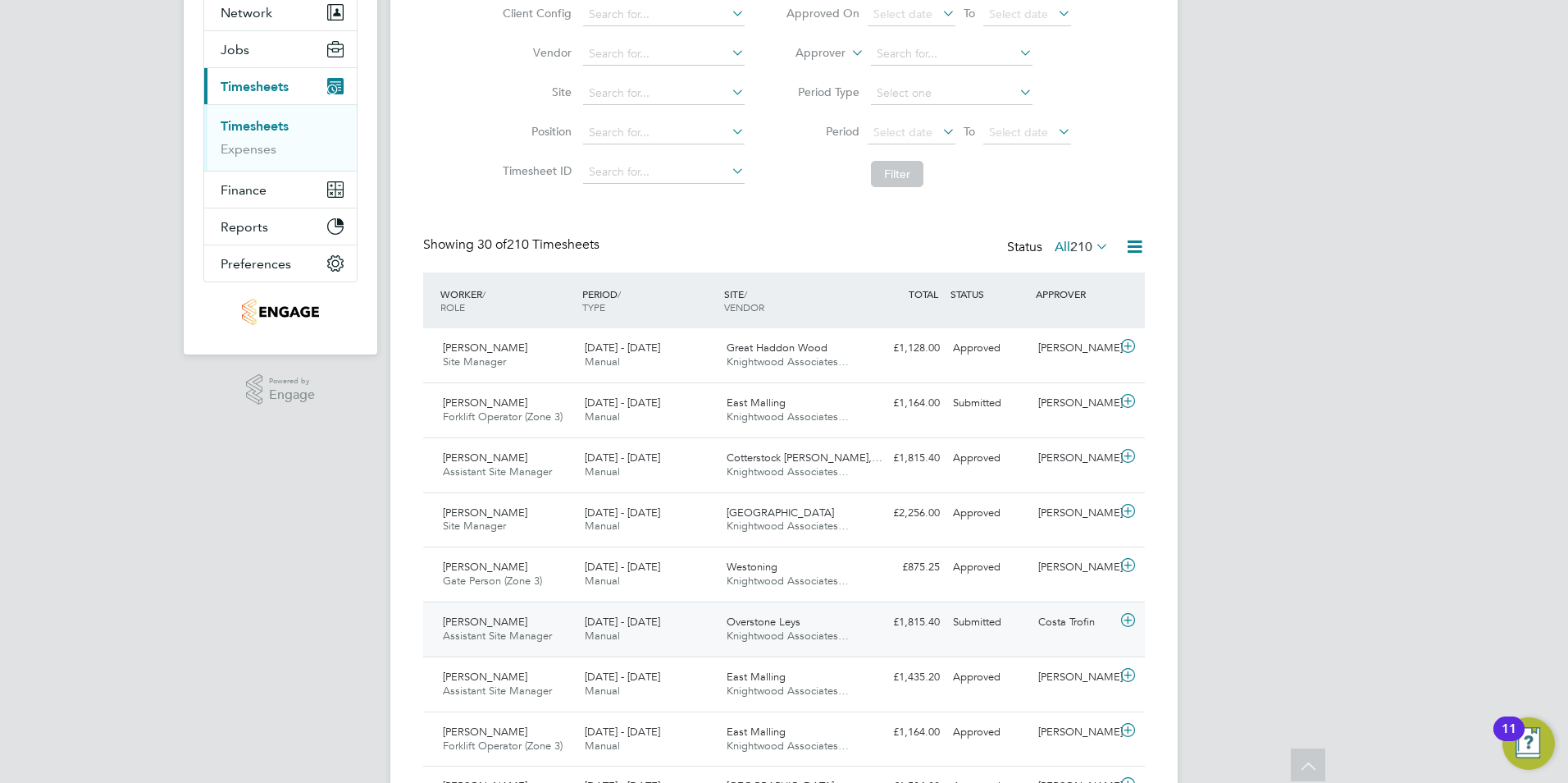
click at [609, 621] on span "22 - 28 Sep 2025" at bounding box center [622, 621] width 75 height 14
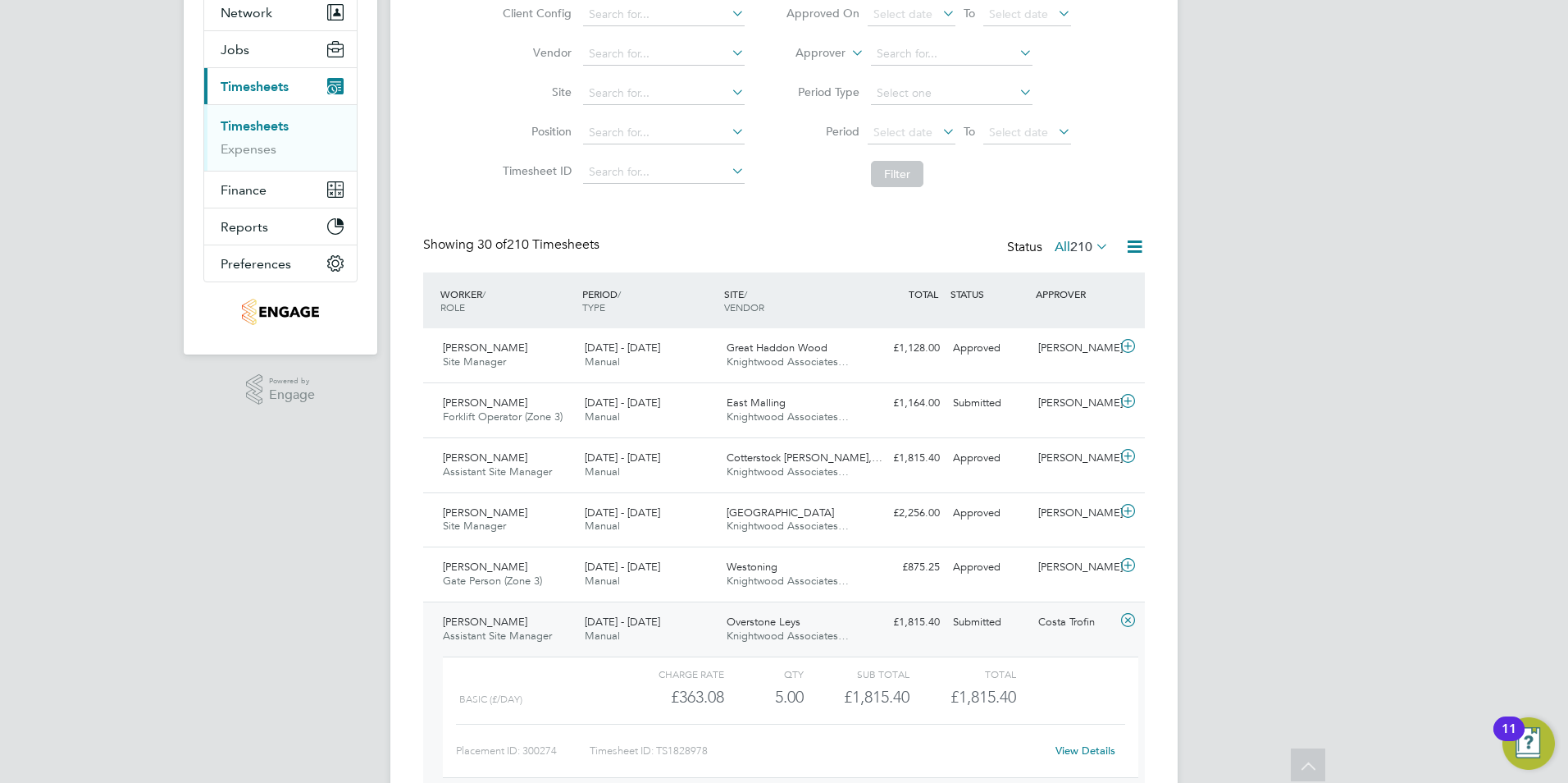
click at [610, 620] on span "22 - 28 Sep 2025" at bounding box center [622, 621] width 75 height 14
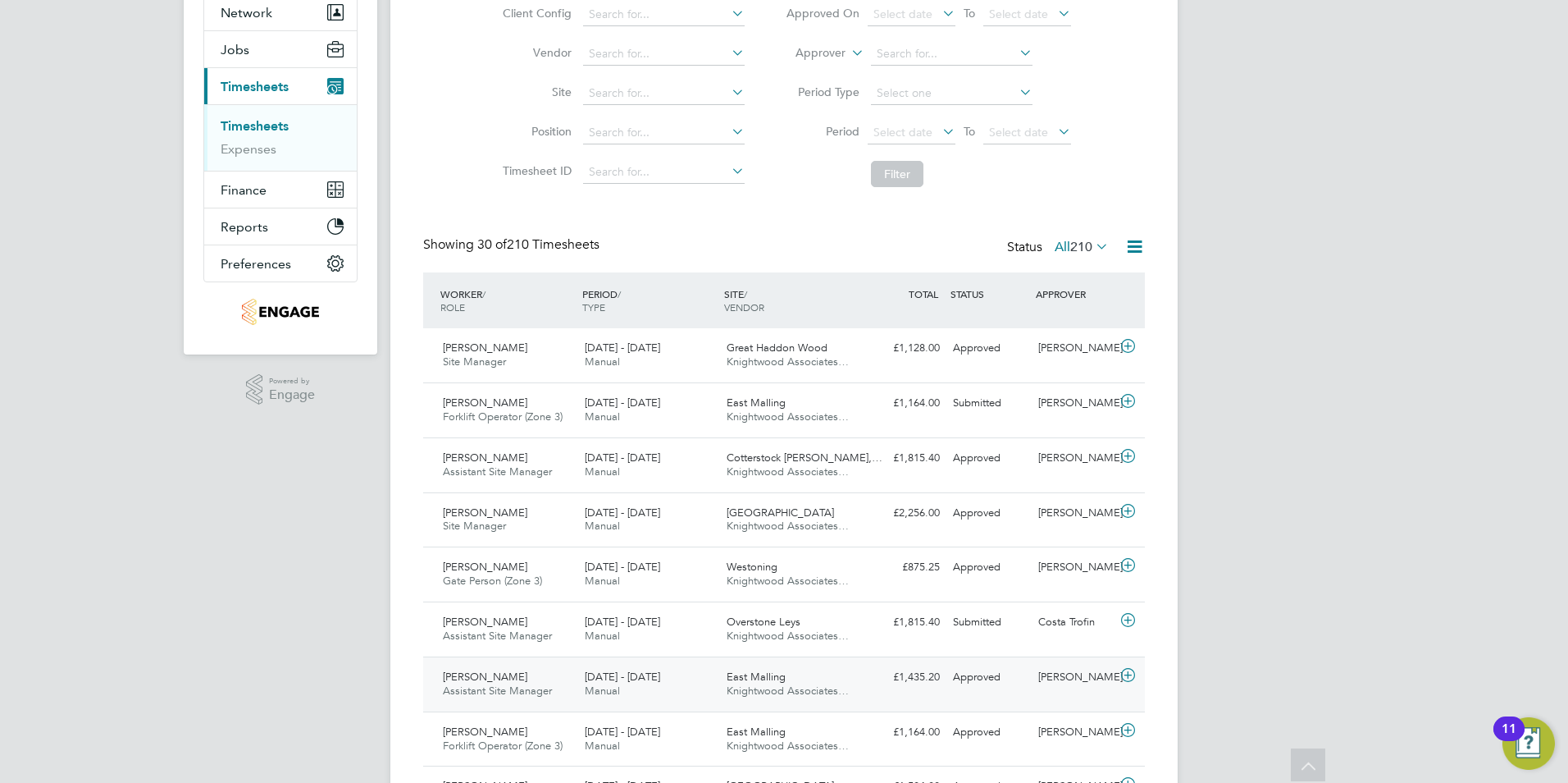
click at [615, 686] on span "Manual" at bounding box center [603, 690] width 35 height 14
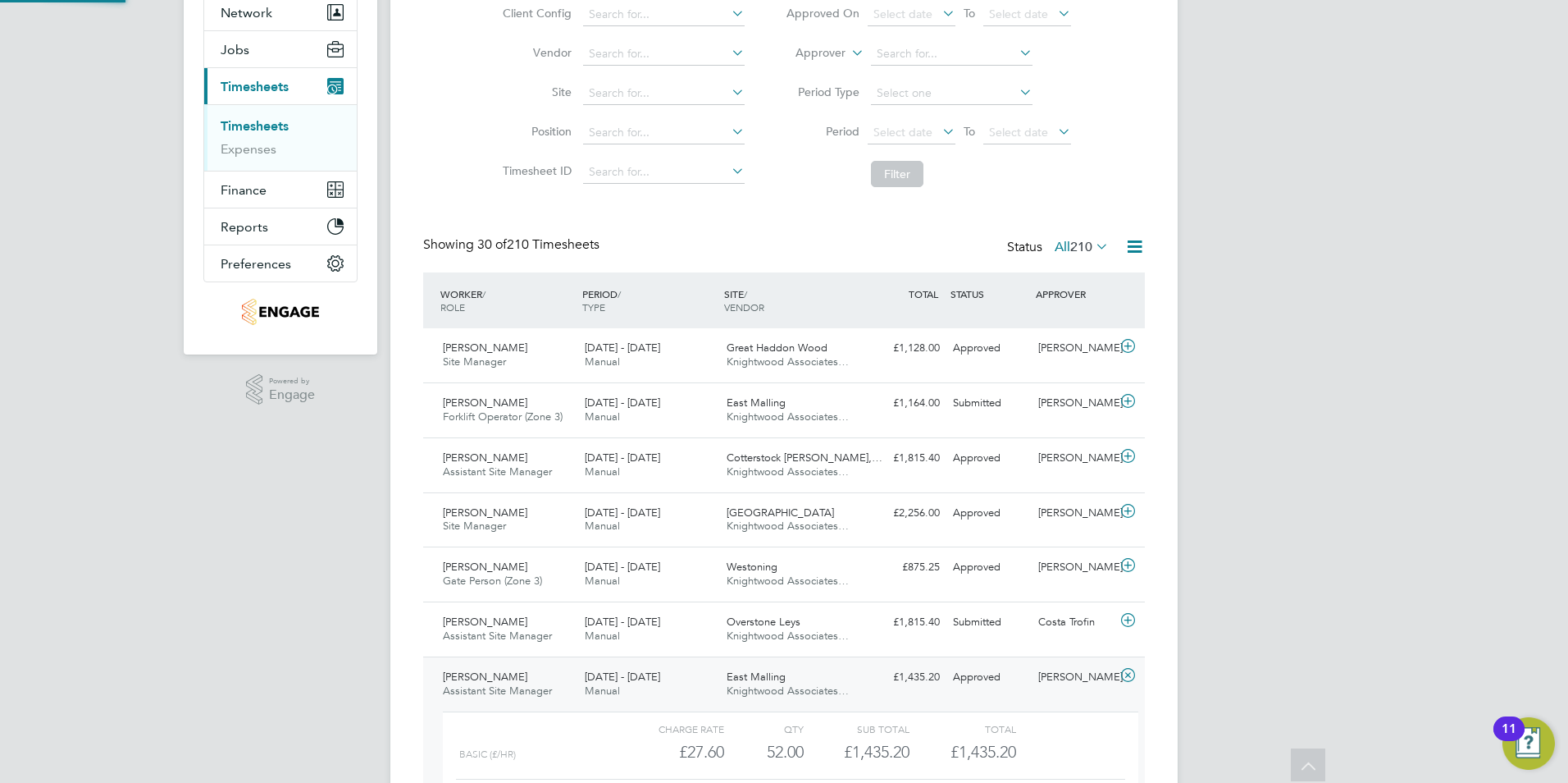
scroll to position [28, 160]
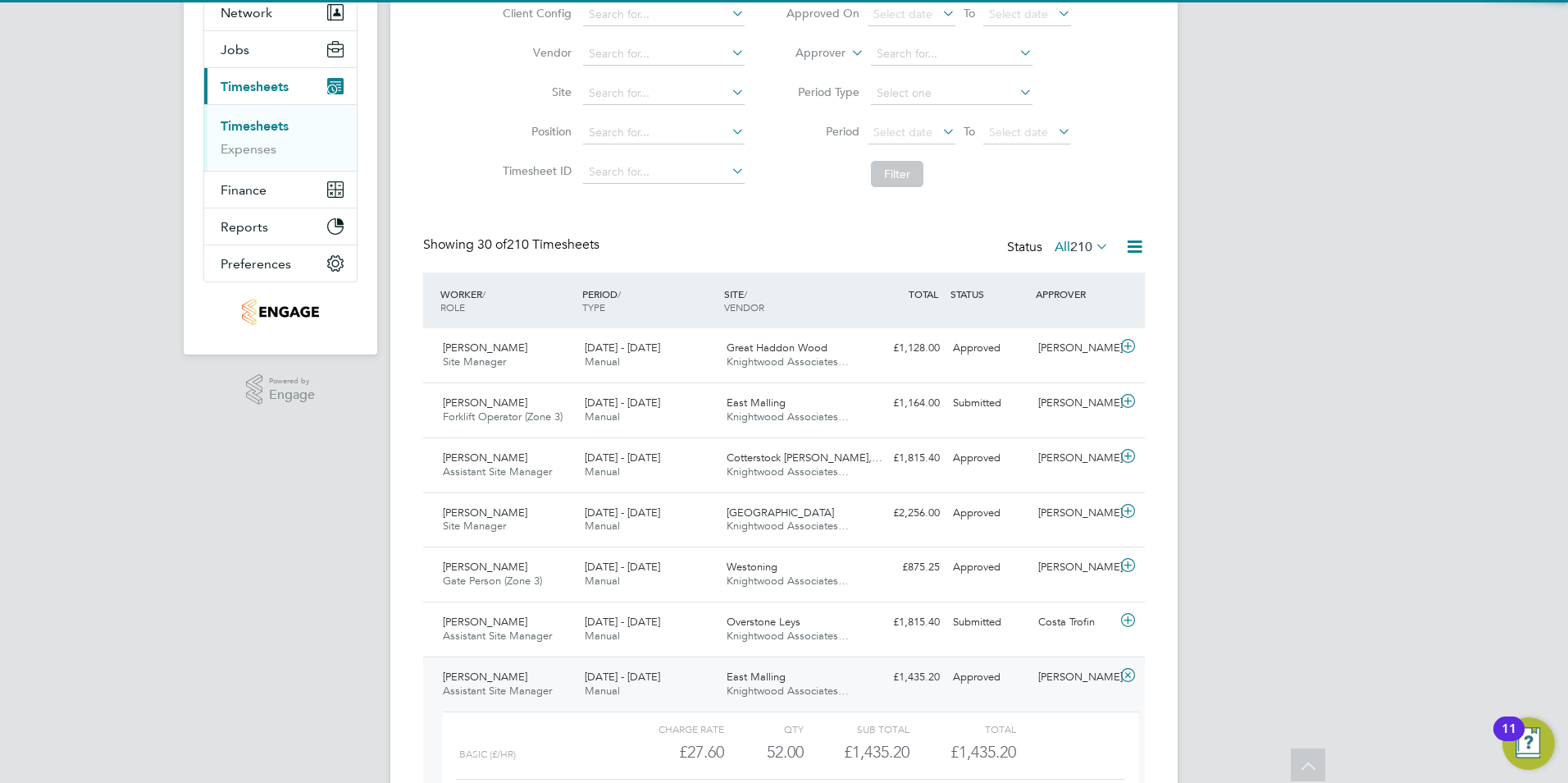
click at [614, 680] on span "22 - 28 Sep 2025" at bounding box center [622, 676] width 75 height 14
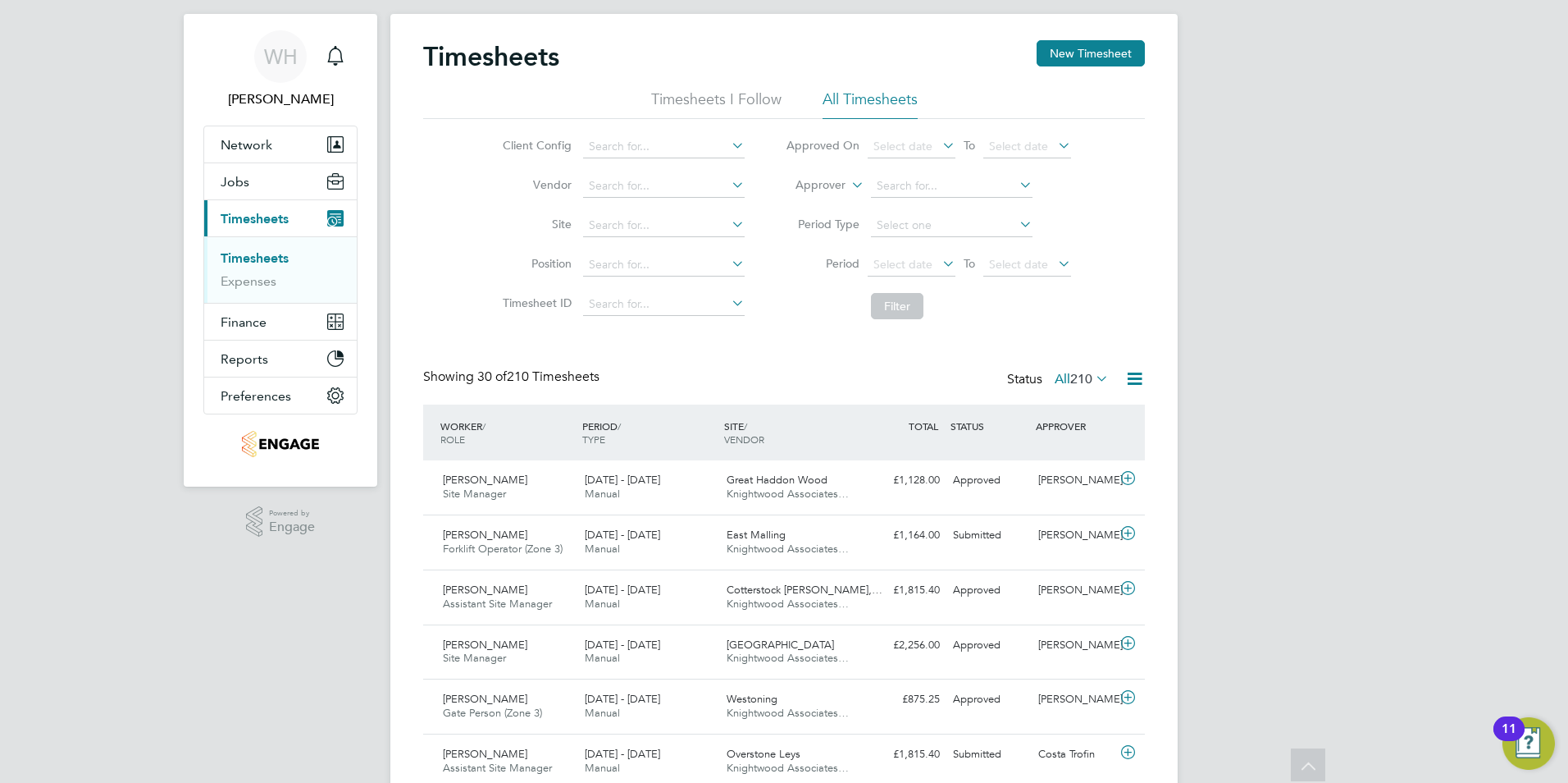
scroll to position [0, 0]
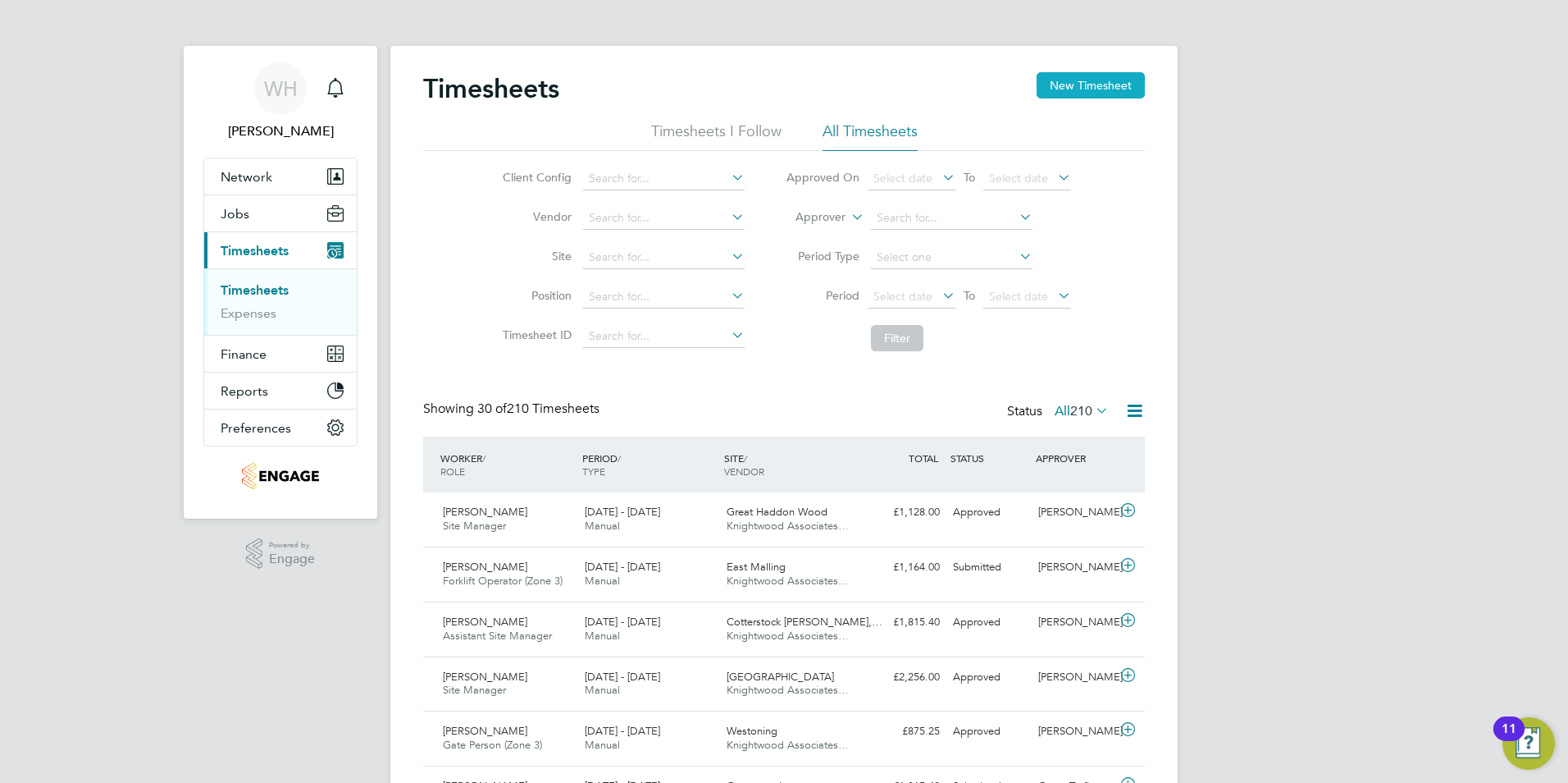
click at [1090, 80] on button "New Timesheet" at bounding box center [1091, 85] width 108 height 26
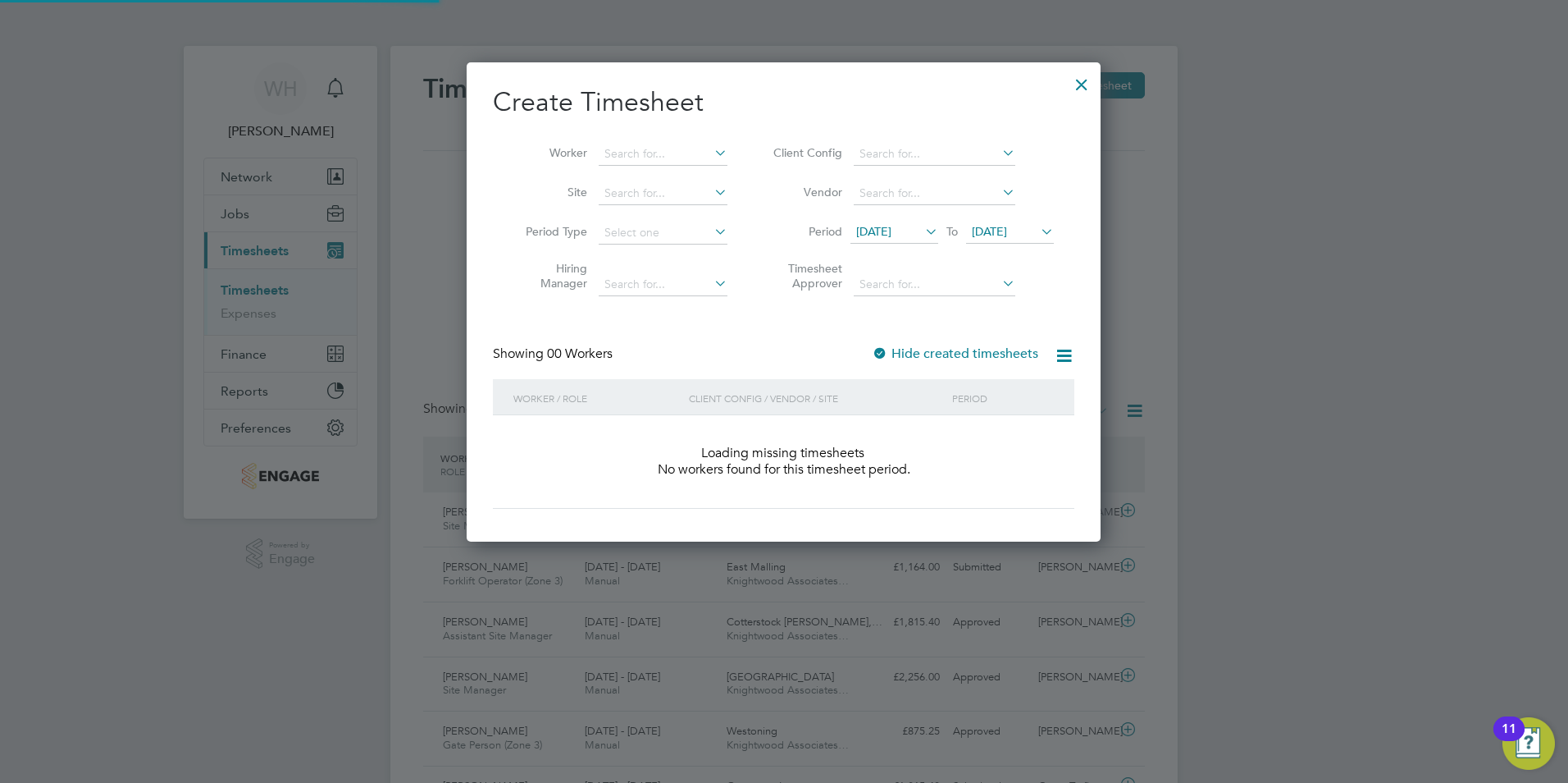
scroll to position [462, 634]
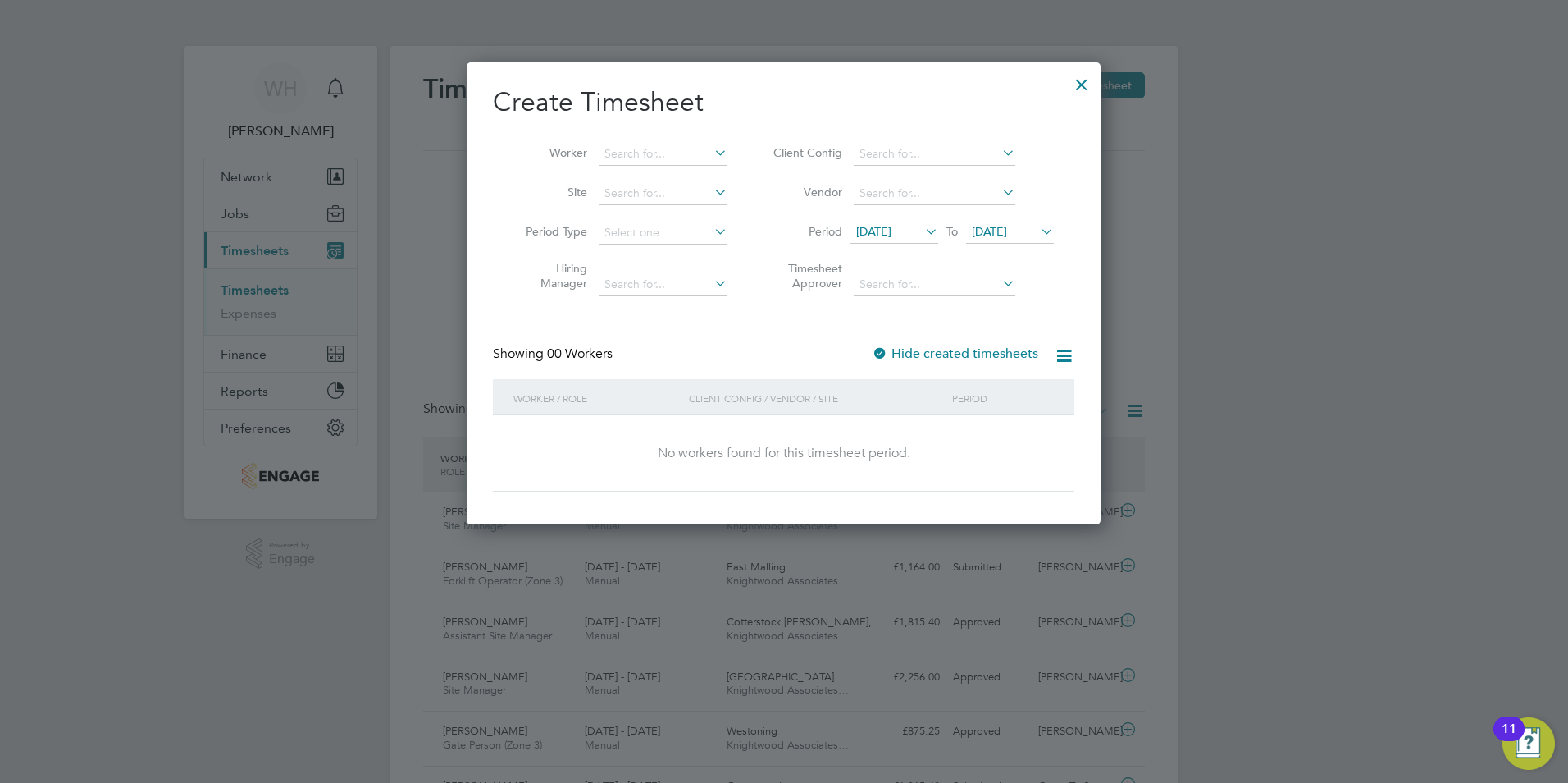
click at [1076, 80] on div at bounding box center [1082, 80] width 30 height 30
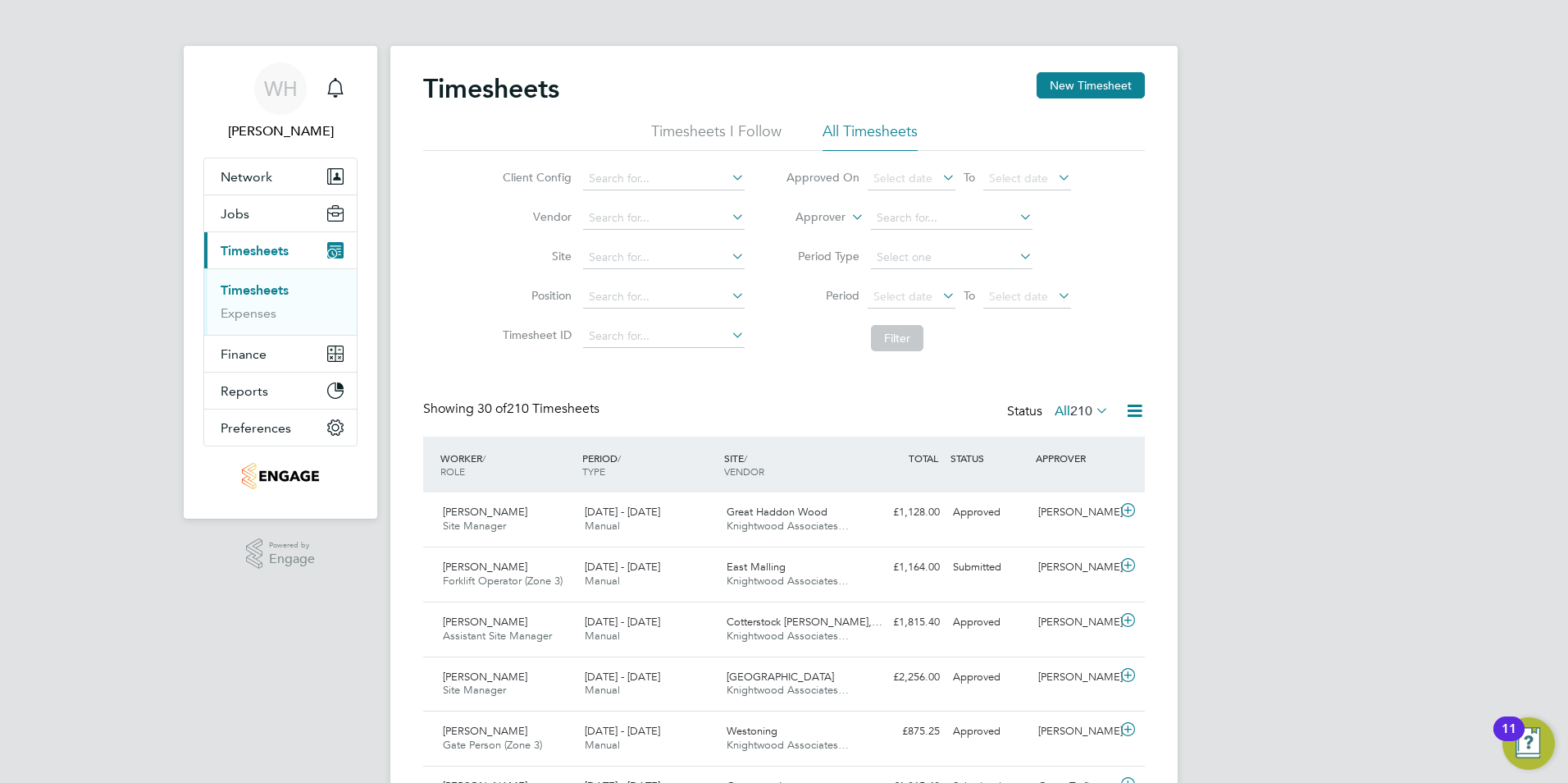
scroll to position [42, 143]
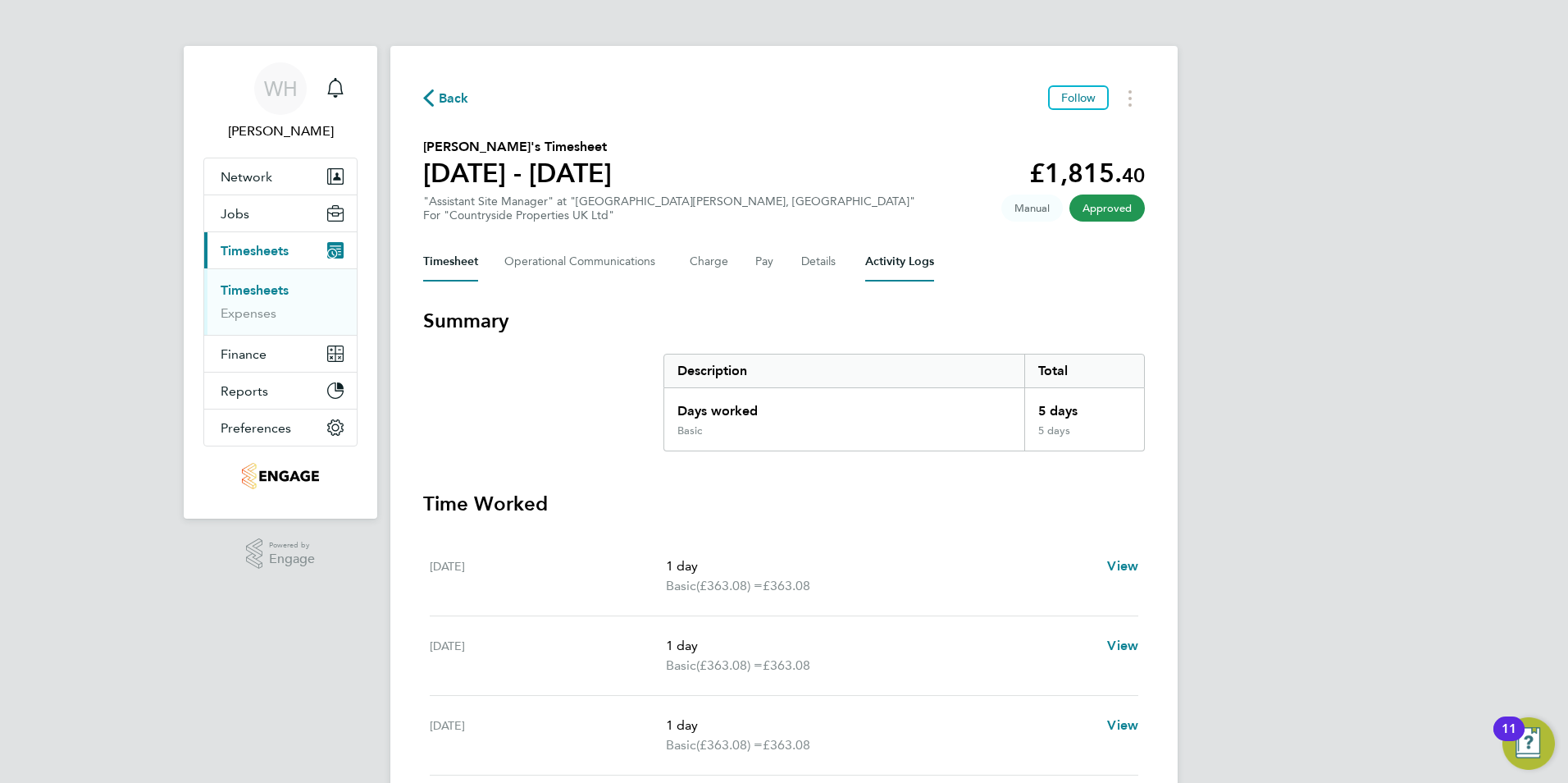
click at [913, 260] on Logs-tab "Activity Logs" at bounding box center [900, 262] width 69 height 39
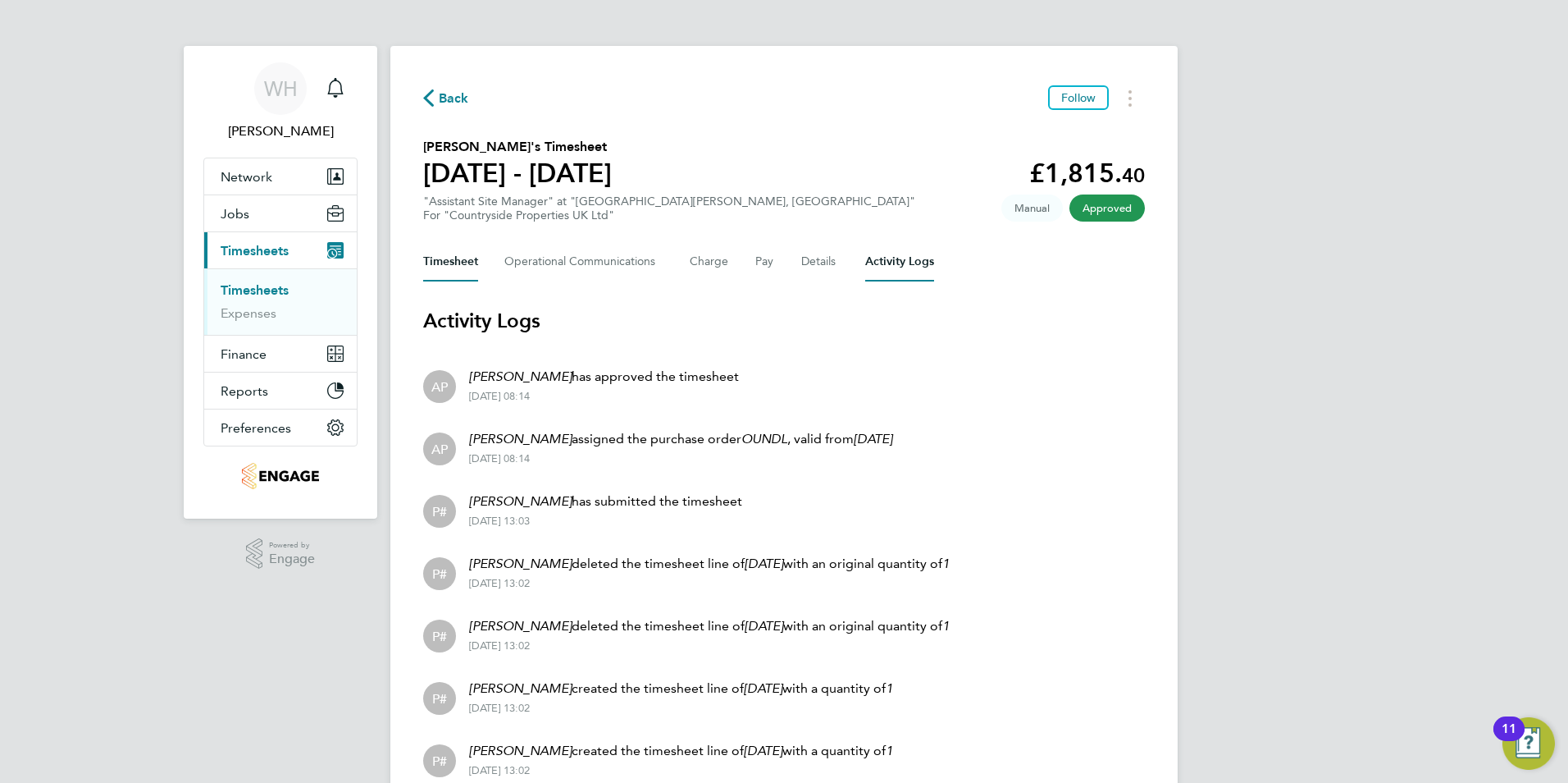
click at [451, 263] on button "Timesheet" at bounding box center [450, 262] width 55 height 39
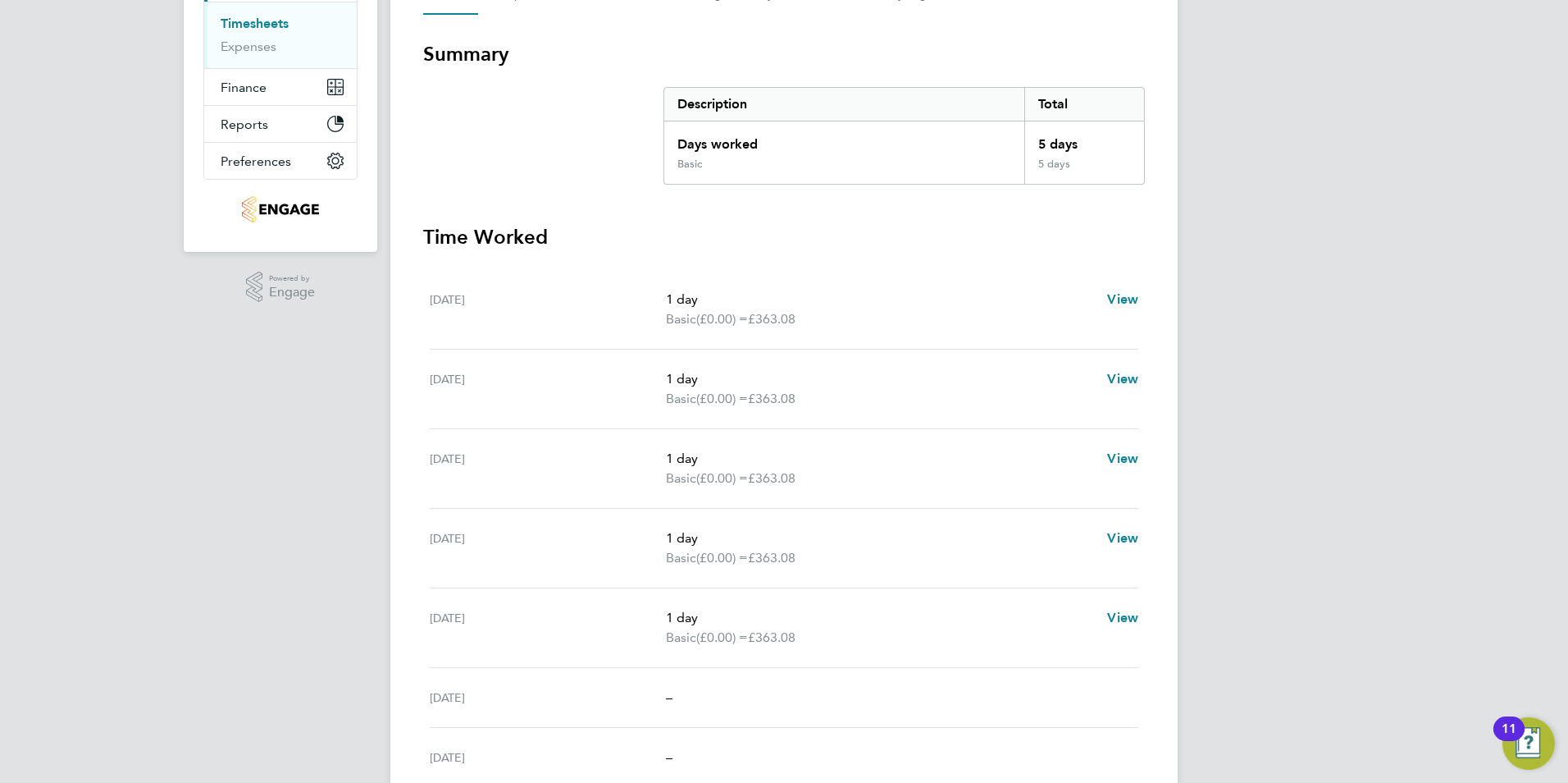
scroll to position [88, 0]
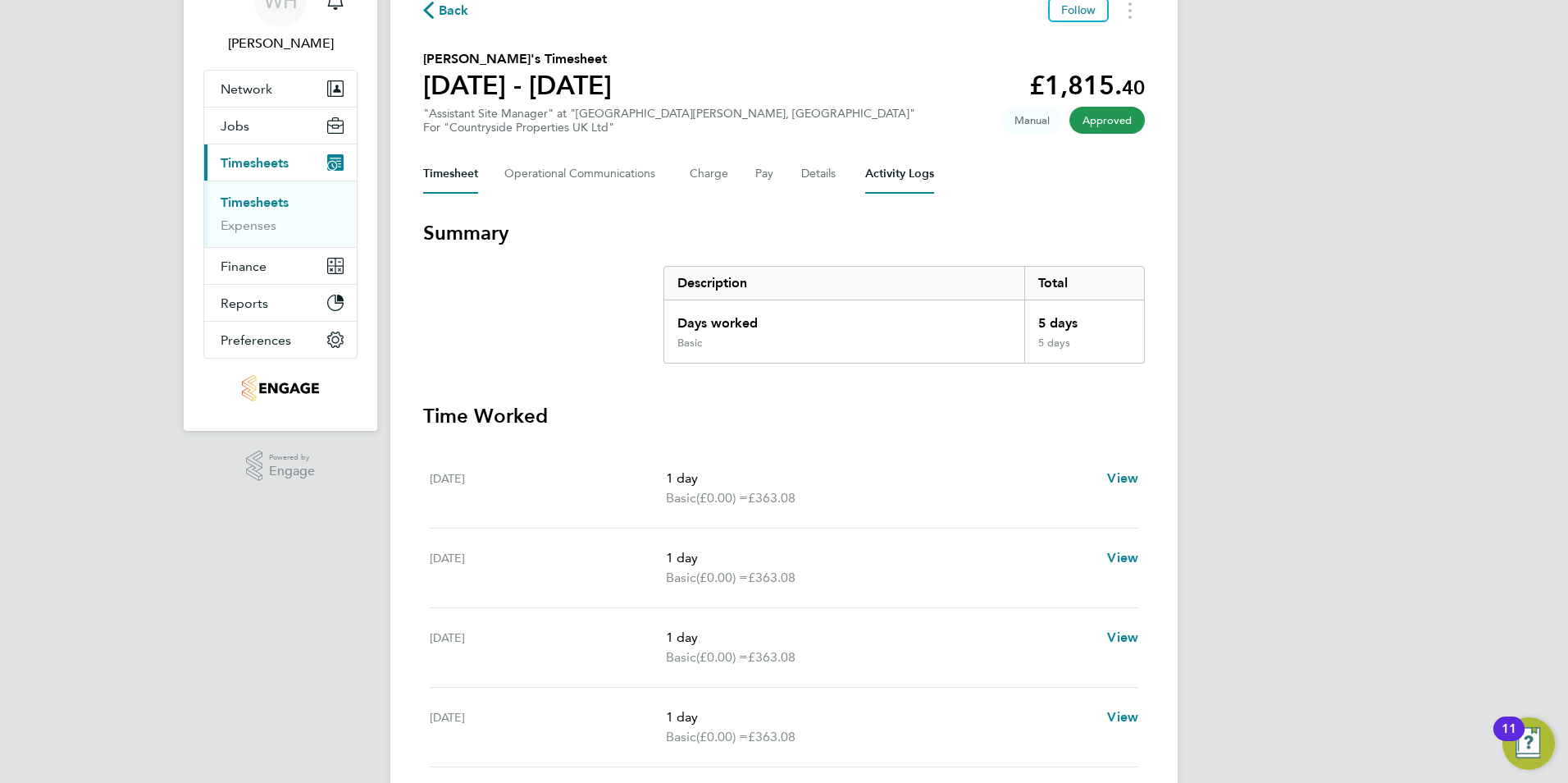
click at [887, 168] on Logs-tab "Activity Logs" at bounding box center [900, 173] width 69 height 39
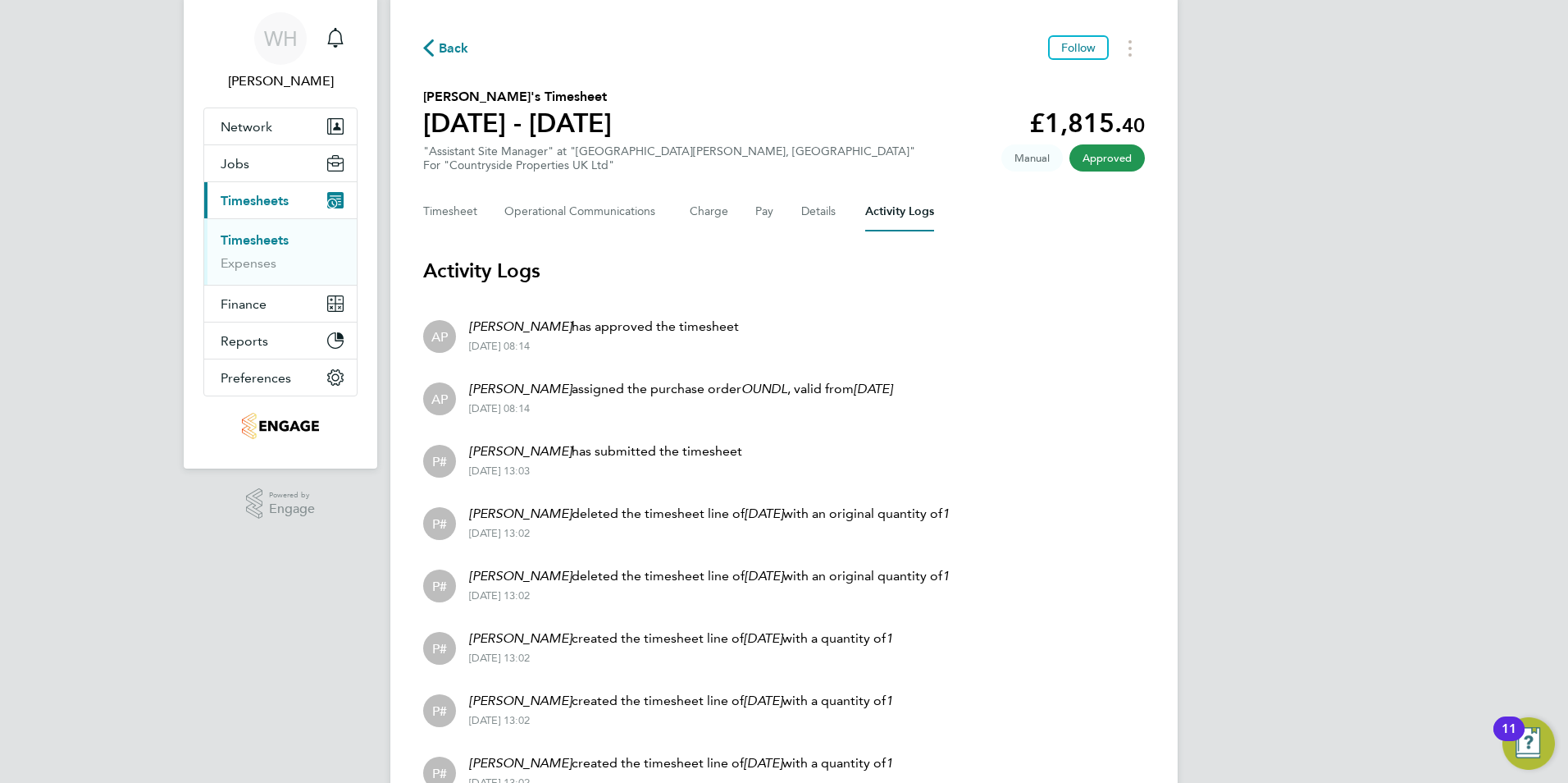
scroll to position [37, 0]
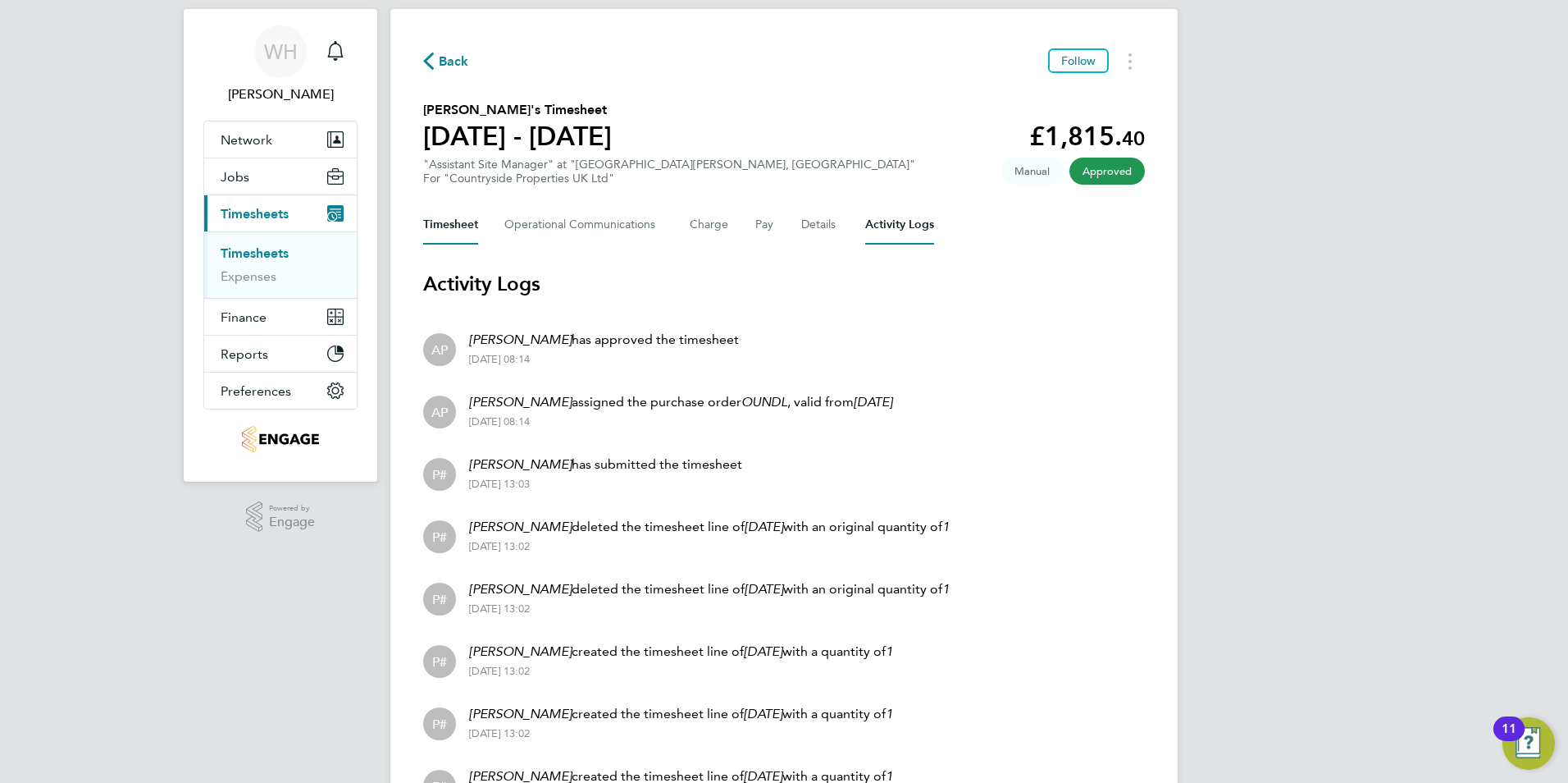
click at [456, 223] on button "Timesheet" at bounding box center [450, 225] width 55 height 39
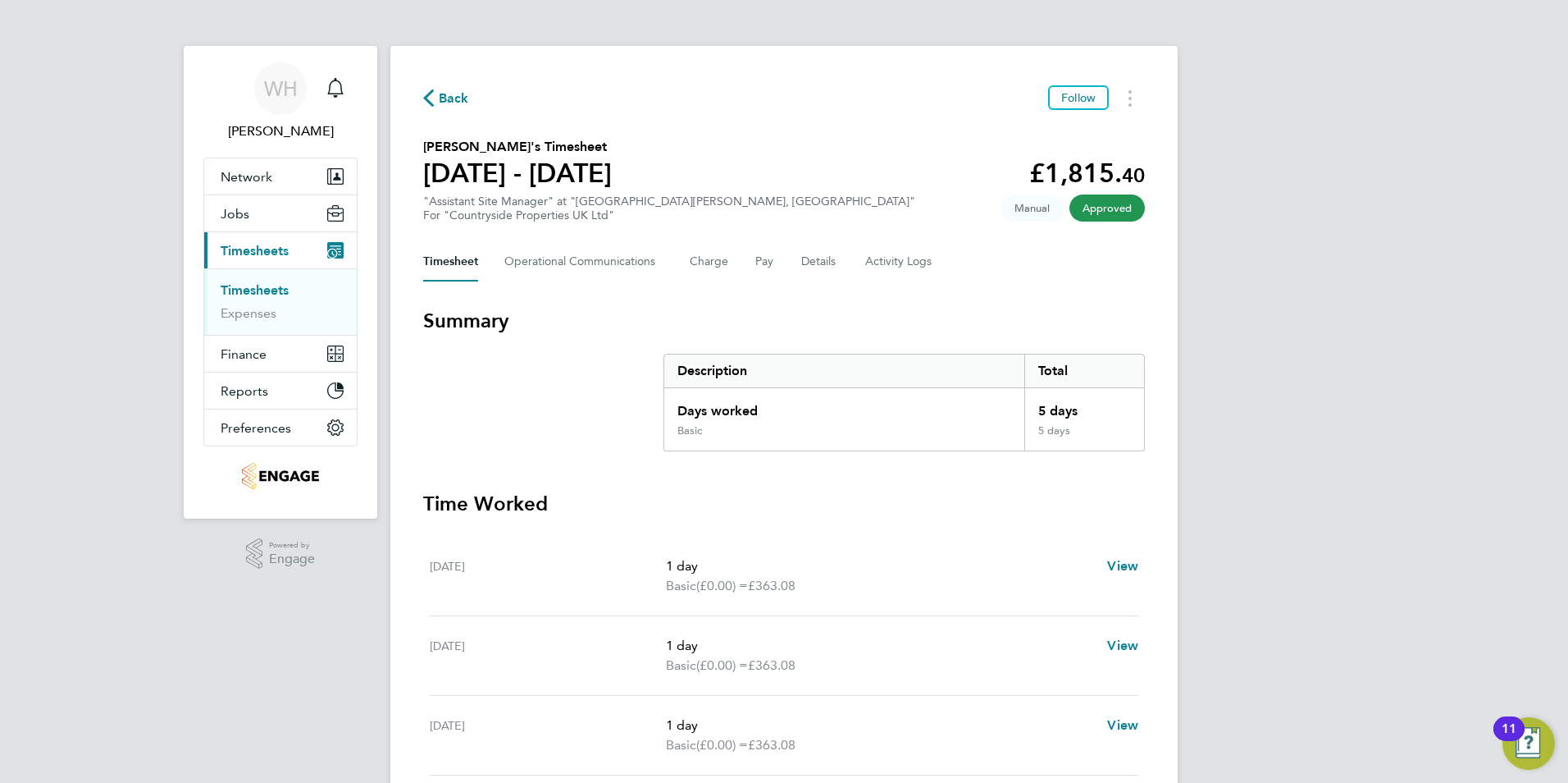
click at [429, 96] on icon "button" at bounding box center [428, 98] width 10 height 17
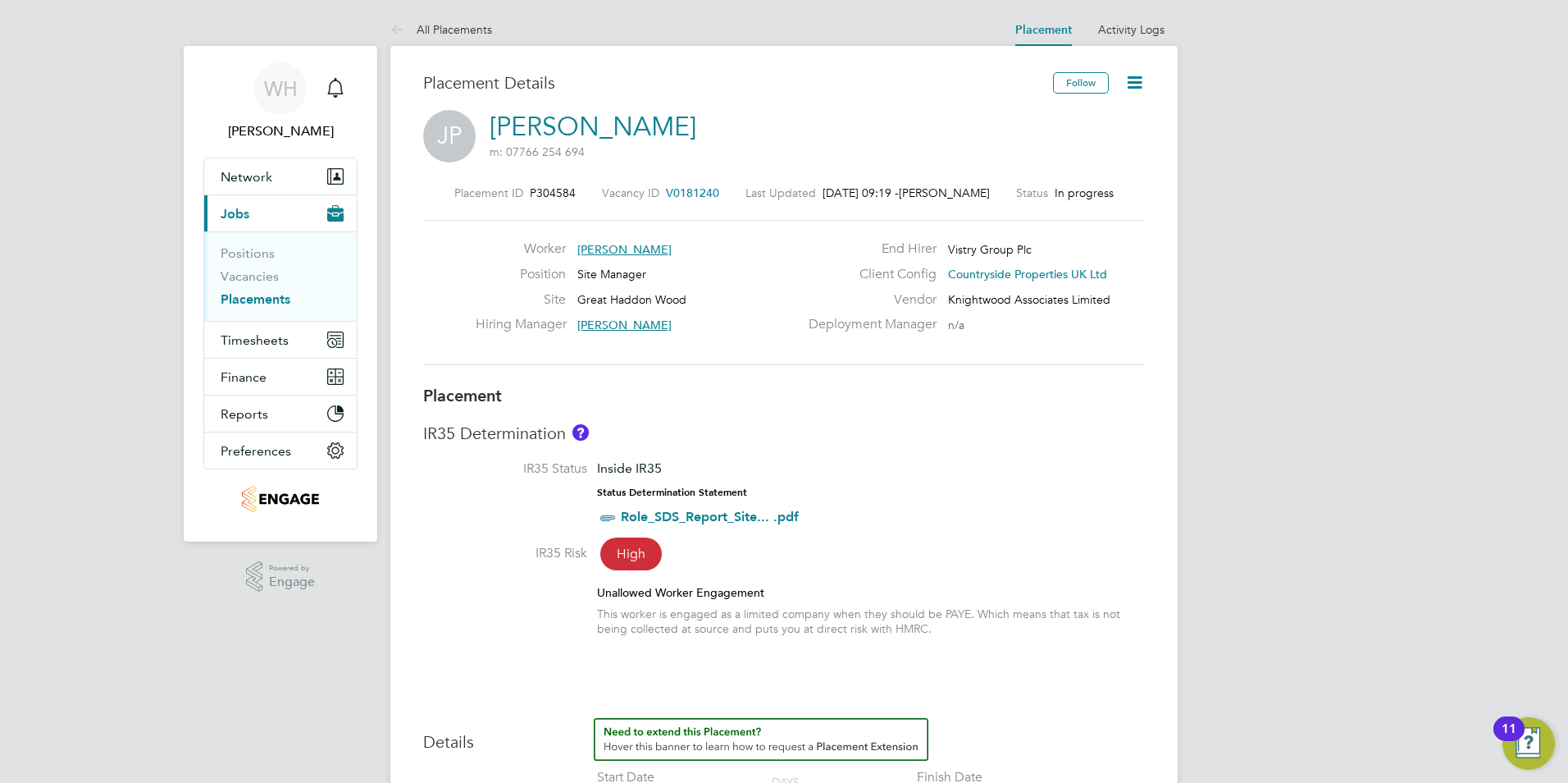
click at [678, 194] on span "V0181240" at bounding box center [692, 193] width 53 height 15
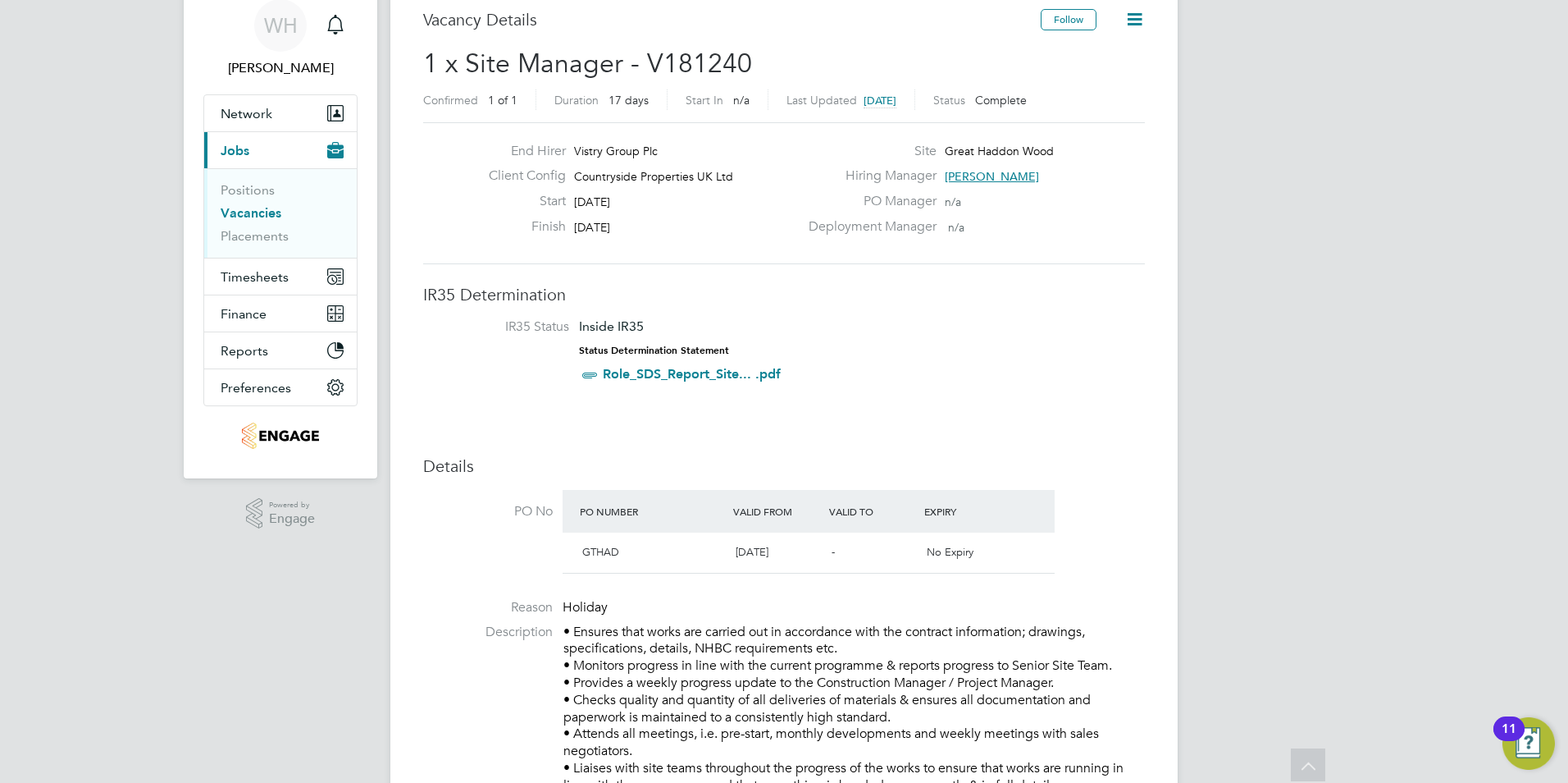
scroll to position [1, 0]
